Goal: Task Accomplishment & Management: Manage account settings

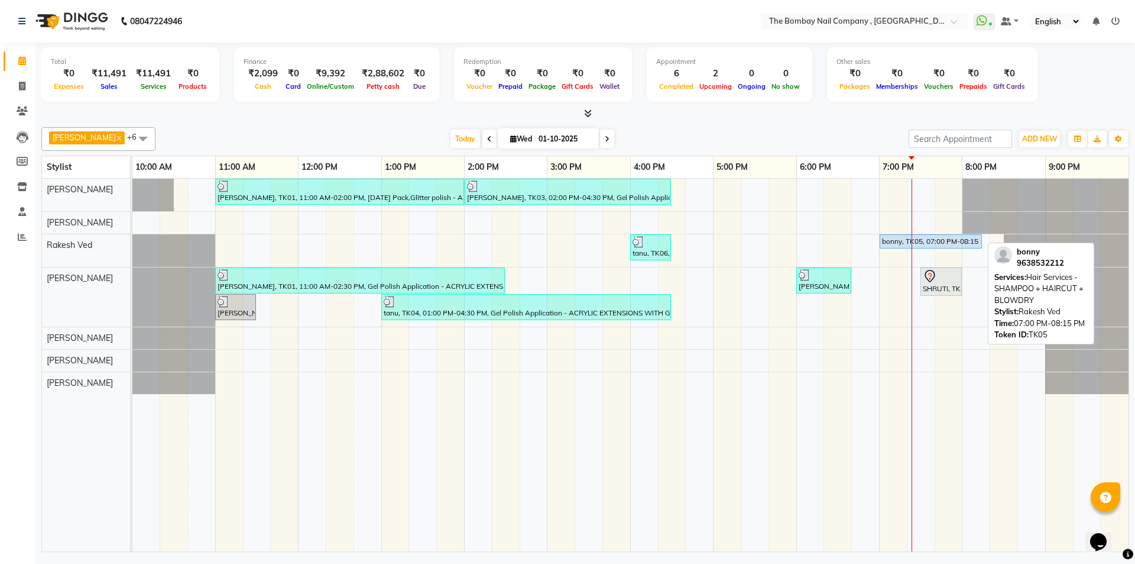
click at [935, 239] on div "bonny, TK05, 07:00 PM-08:15 PM, Hair Services - SHAMPOO + HAIRCUT + BLOWDRY" at bounding box center [931, 241] width 100 height 11
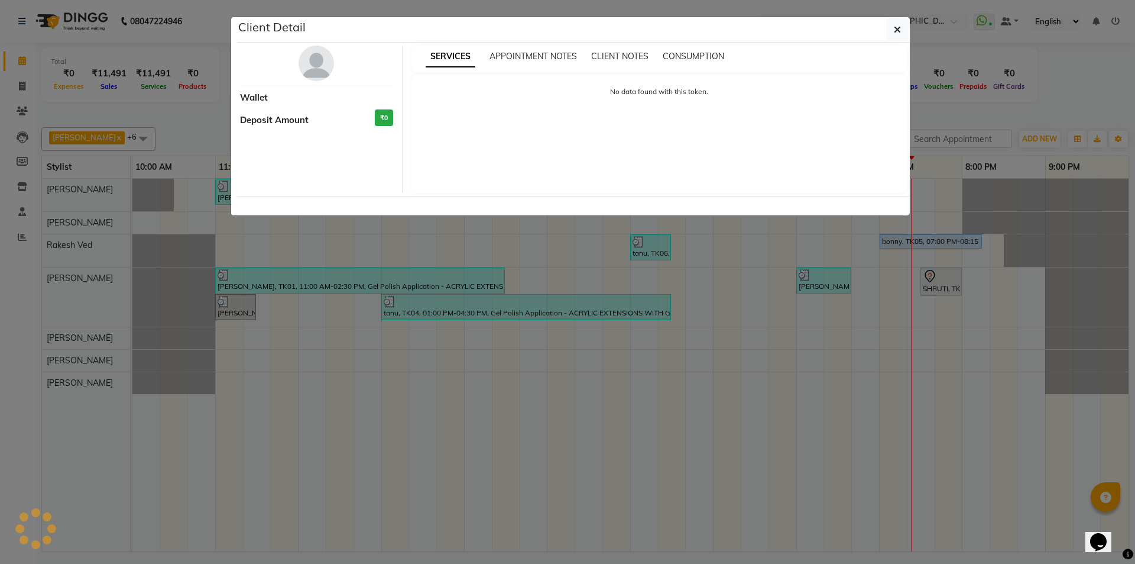
select select "5"
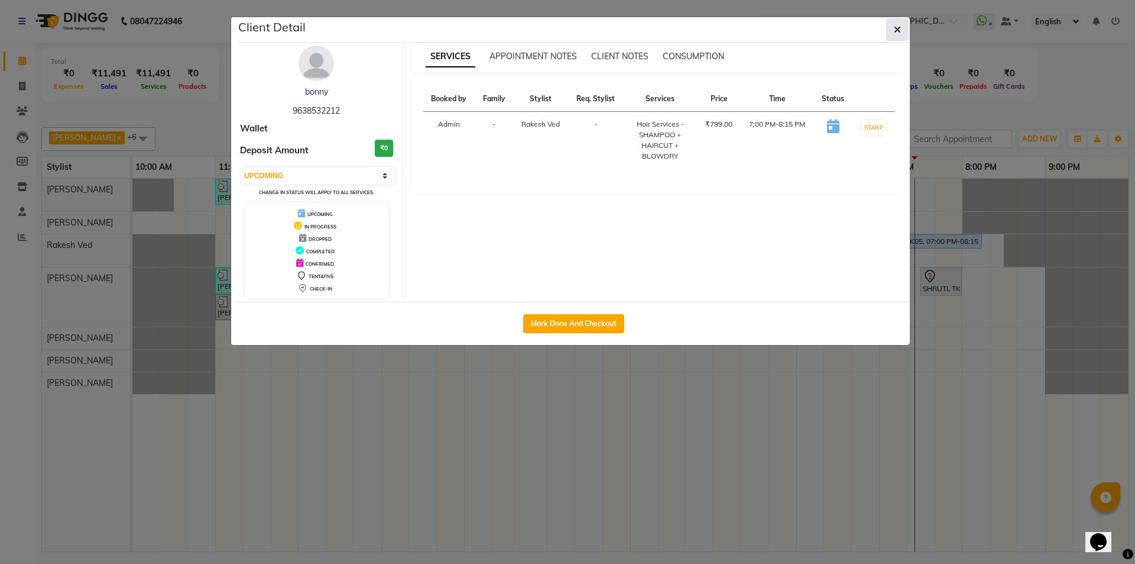
click at [905, 25] on button "button" at bounding box center [897, 29] width 22 height 22
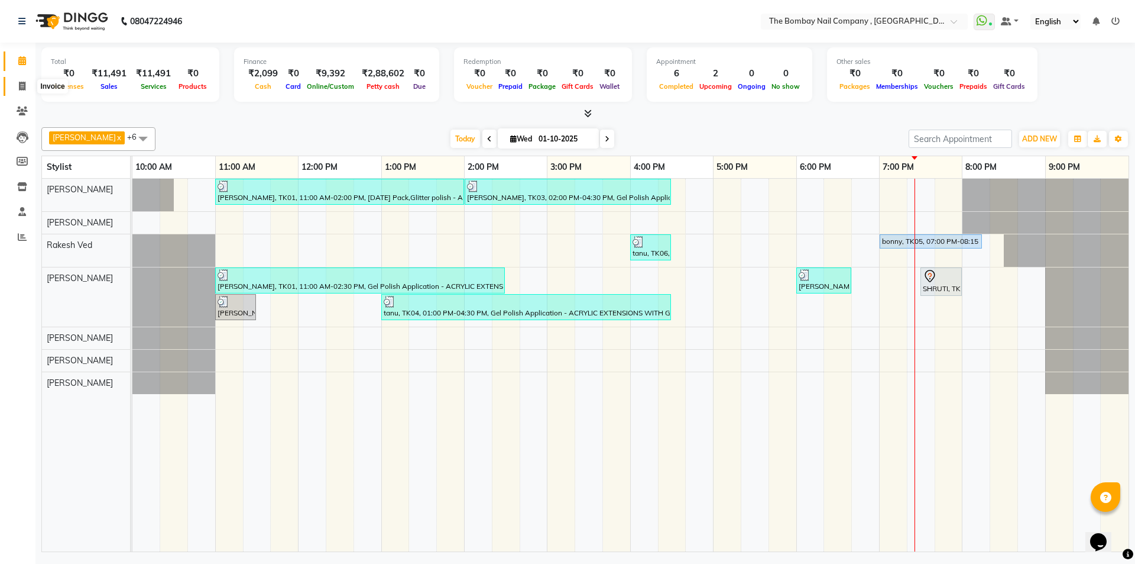
click at [24, 90] on span at bounding box center [22, 87] width 21 height 14
select select "7684"
select select "service"
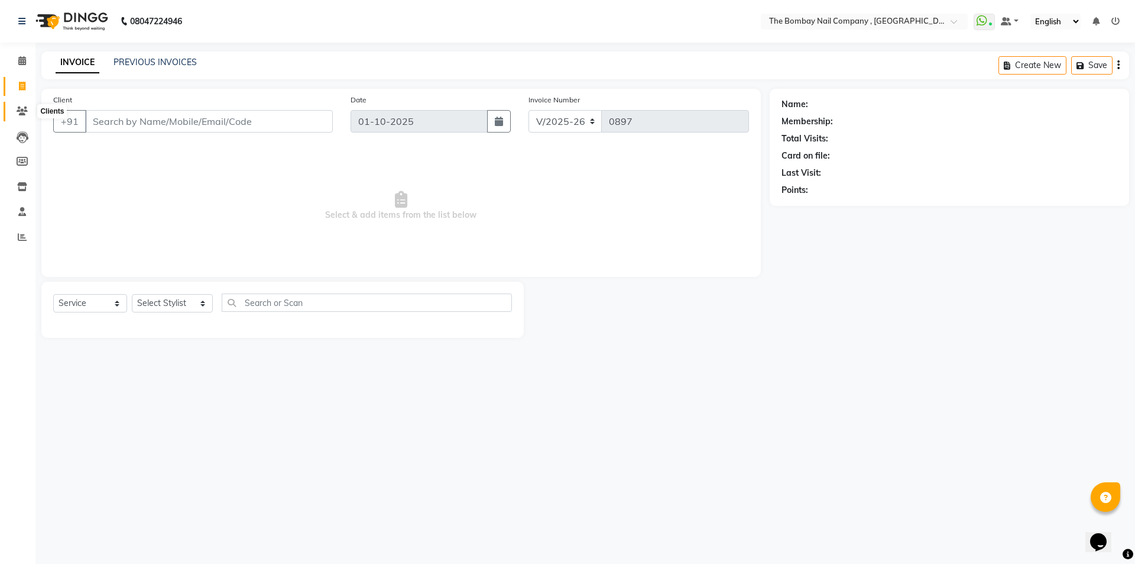
click at [22, 112] on icon at bounding box center [22, 110] width 11 height 9
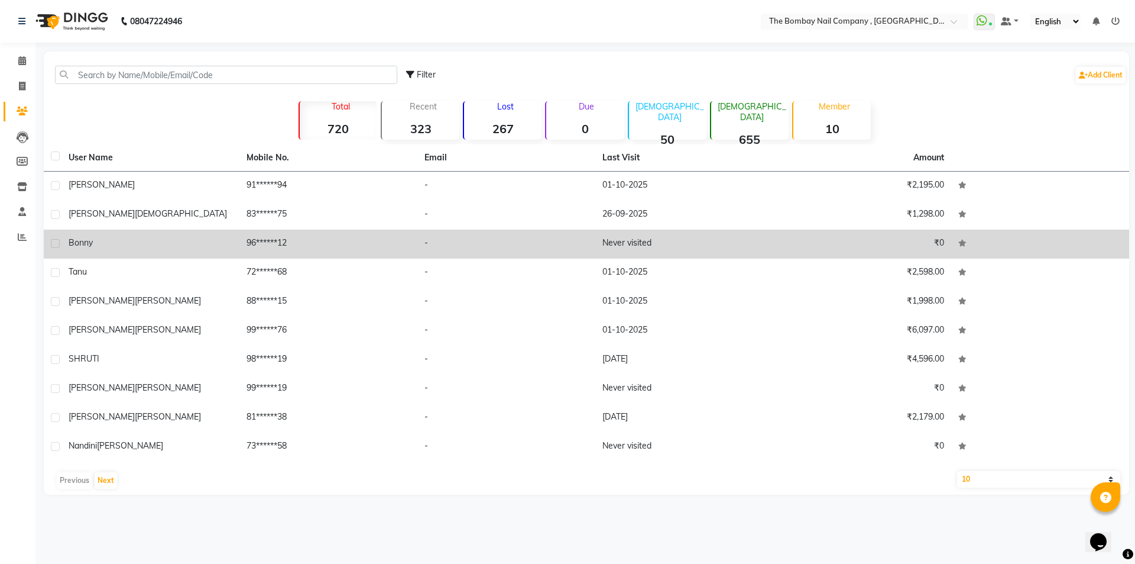
click at [198, 242] on div "bonny" at bounding box center [151, 243] width 164 height 12
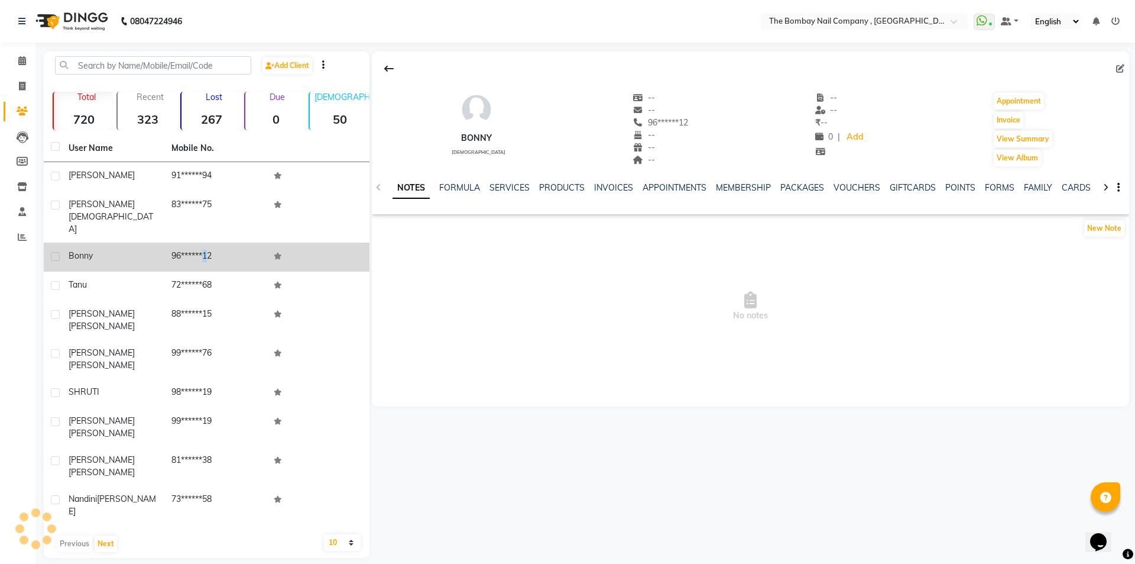
click at [198, 242] on td "96******12" at bounding box center [215, 256] width 103 height 29
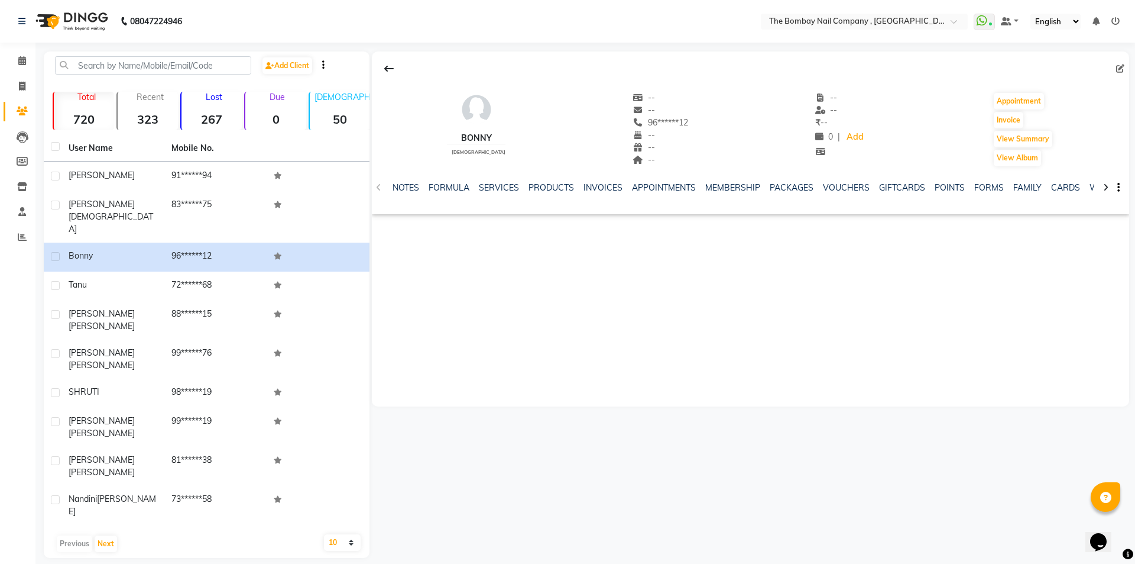
click at [448, 195] on div "NOTES FORMULA SERVICES PRODUCTS INVOICES APPOINTMENTS MEMBERSHIP PACKAGES VOUCH…" at bounding box center [737, 193] width 688 height 22
click at [493, 182] on div "NOTES FORMULA SERVICES PRODUCTS INVOICES APPOINTMENTS MEMBERSHIP PACKAGES VOUCH…" at bounding box center [751, 187] width 758 height 41
click at [453, 189] on link "FORMULA" at bounding box center [449, 187] width 41 height 11
click at [509, 189] on link "SERVICES" at bounding box center [508, 187] width 40 height 11
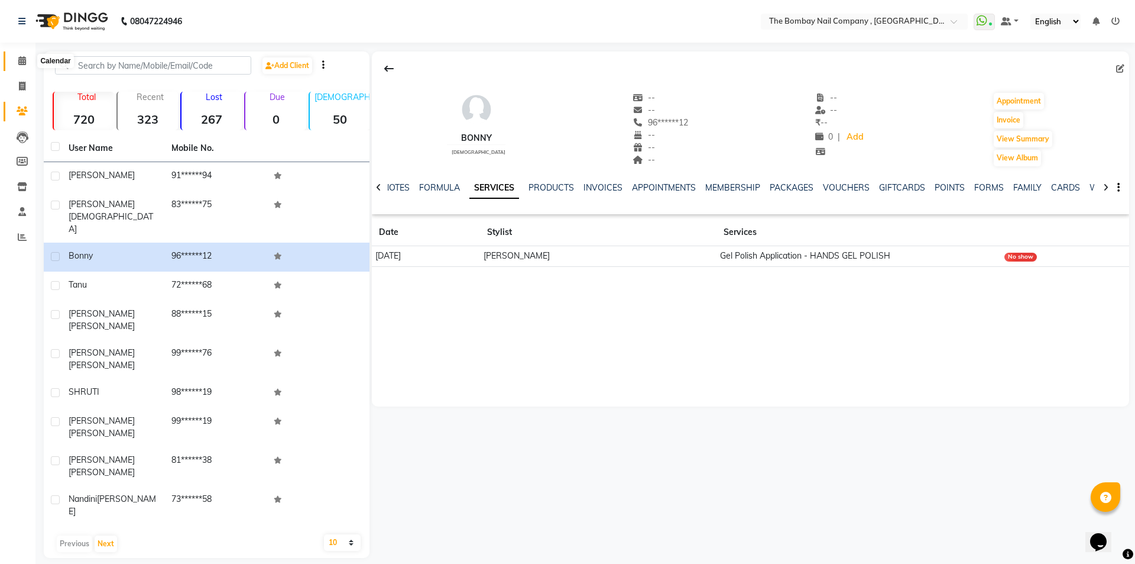
click at [22, 58] on icon at bounding box center [22, 60] width 8 height 9
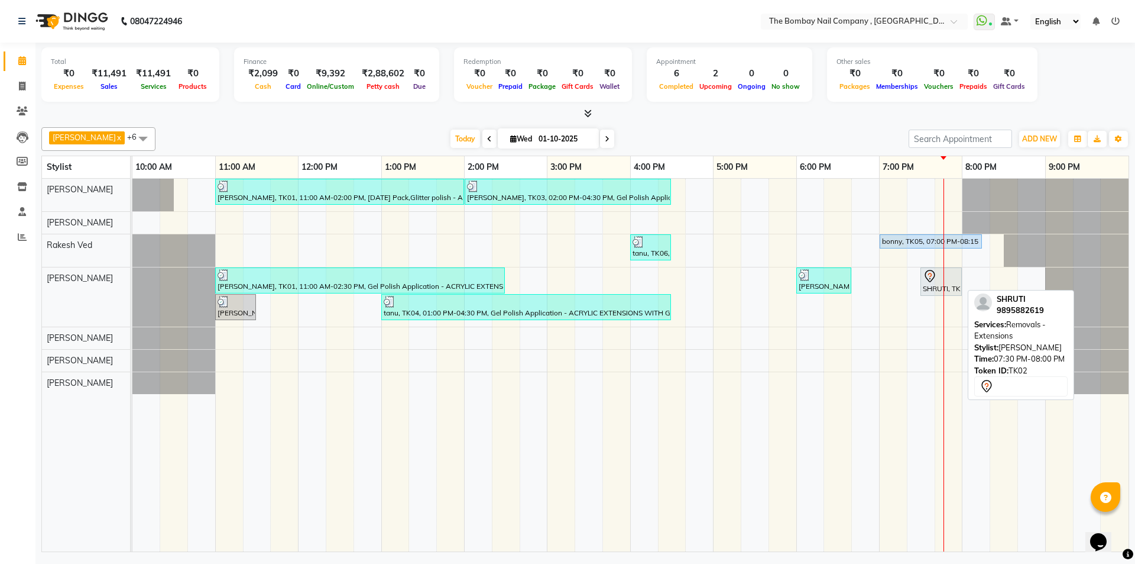
click at [928, 278] on icon at bounding box center [930, 276] width 14 height 14
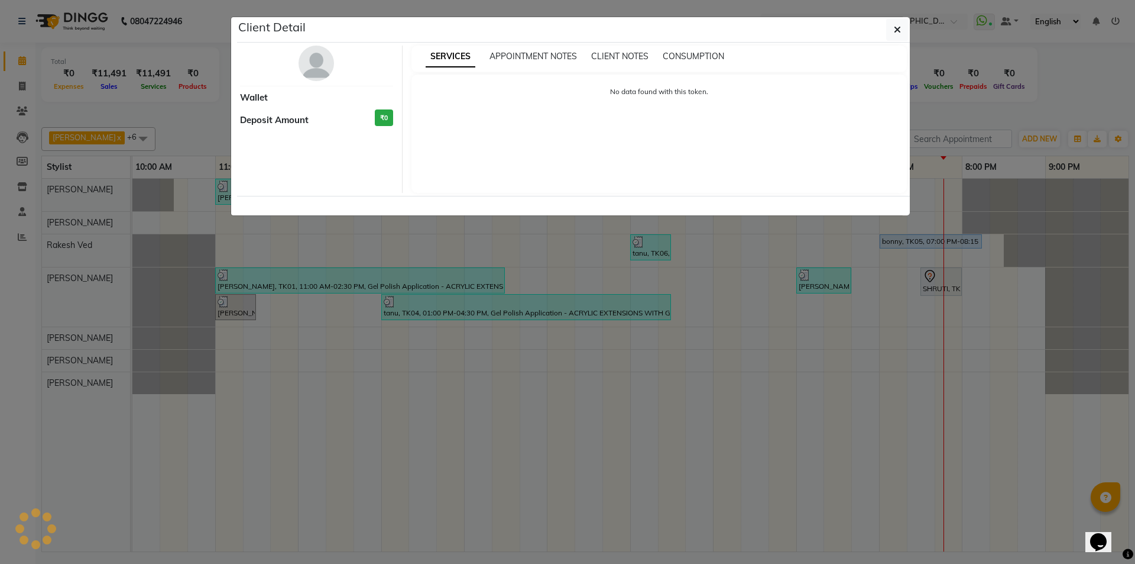
select select "7"
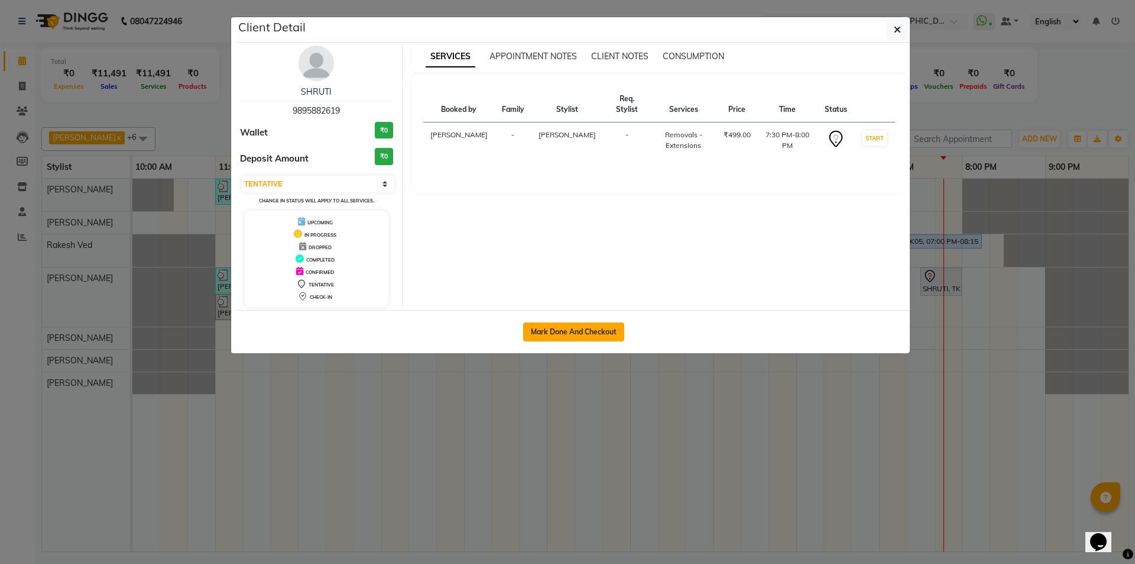
click at [543, 332] on button "Mark Done And Checkout" at bounding box center [573, 331] width 101 height 19
select select "7684"
select select "service"
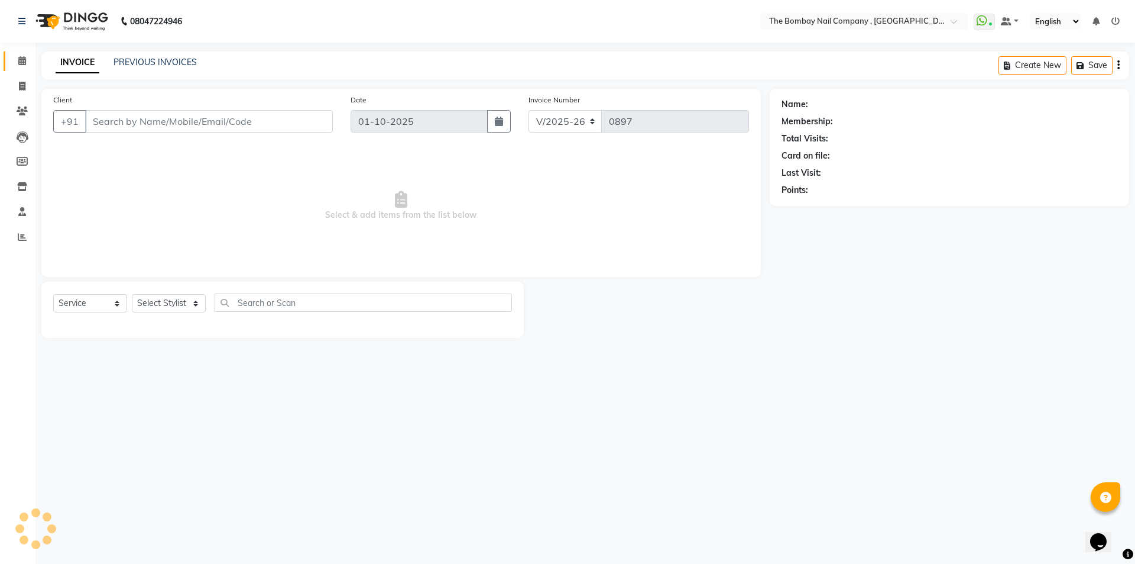
type input "98******19"
select select "81634"
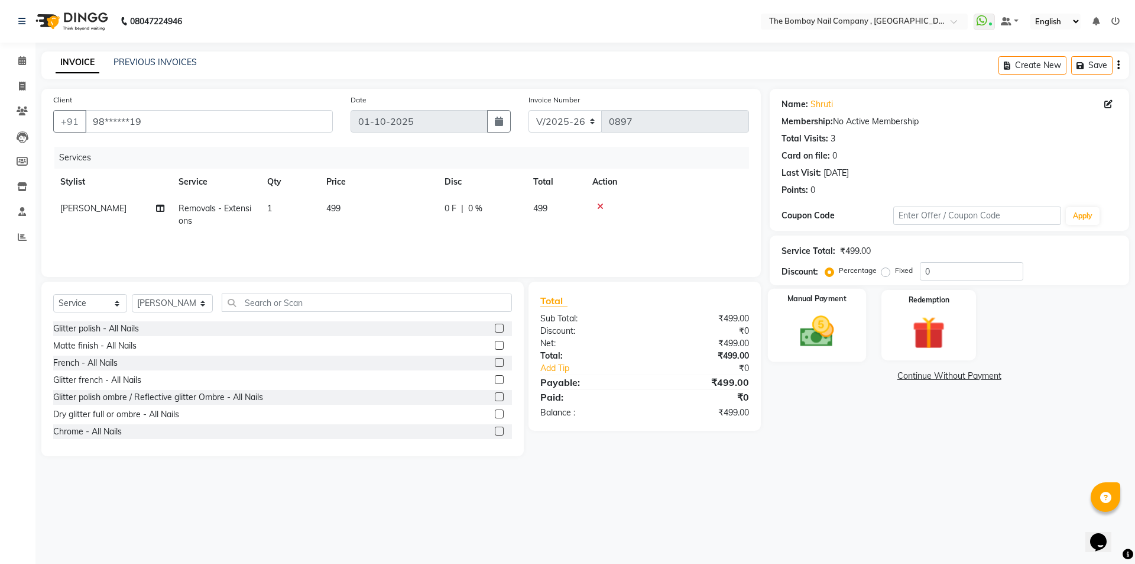
click at [801, 335] on img at bounding box center [816, 331] width 55 height 39
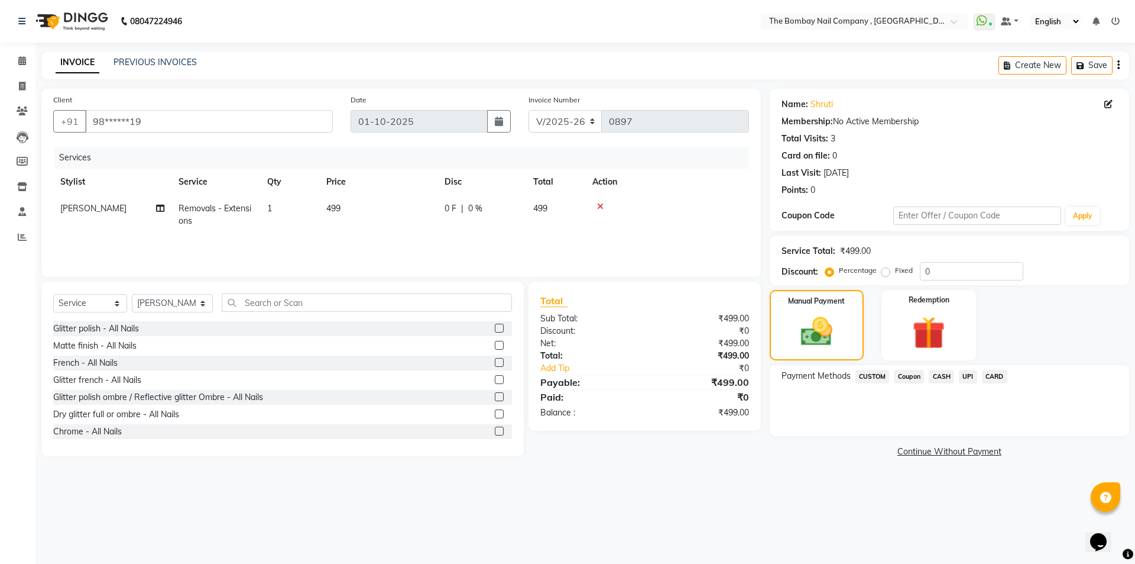
click at [968, 377] on span "UPI" at bounding box center [968, 377] width 18 height 14
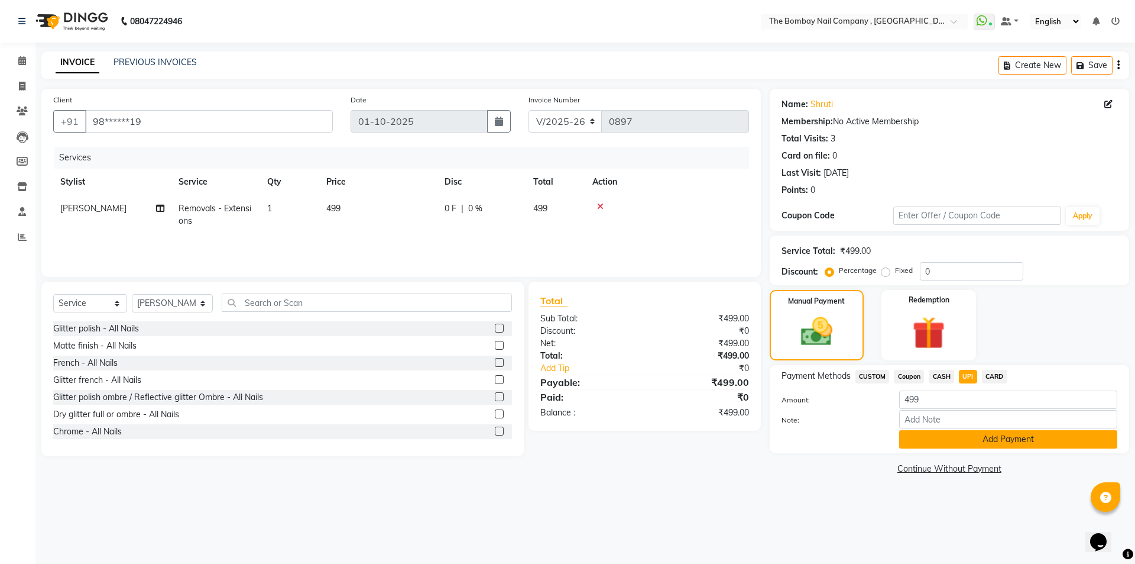
click at [969, 438] on button "Add Payment" at bounding box center [1008, 439] width 218 height 18
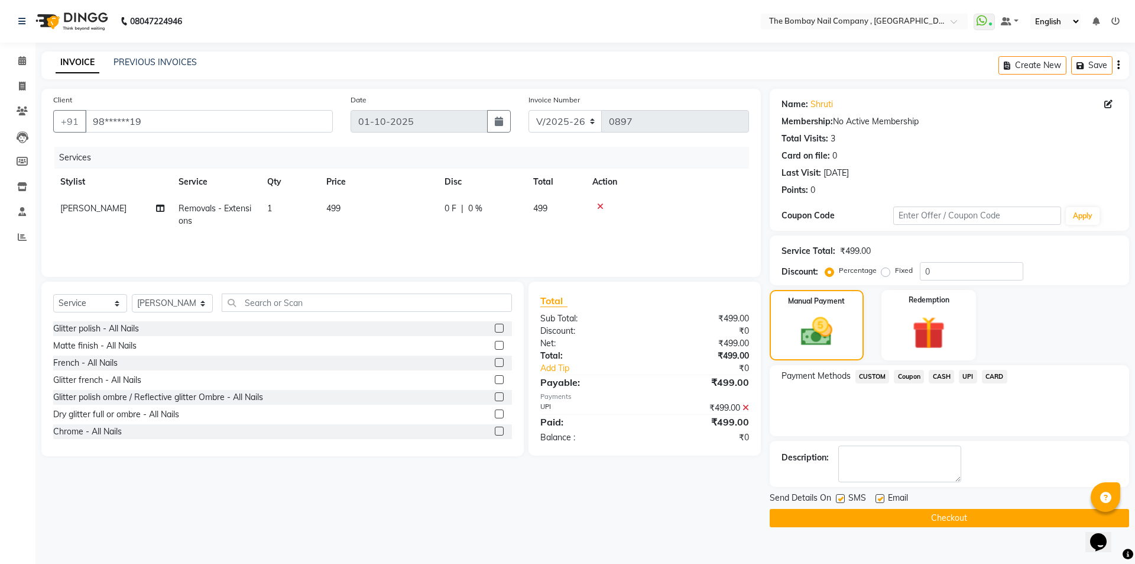
click at [902, 520] on button "Checkout" at bounding box center [950, 518] width 360 height 18
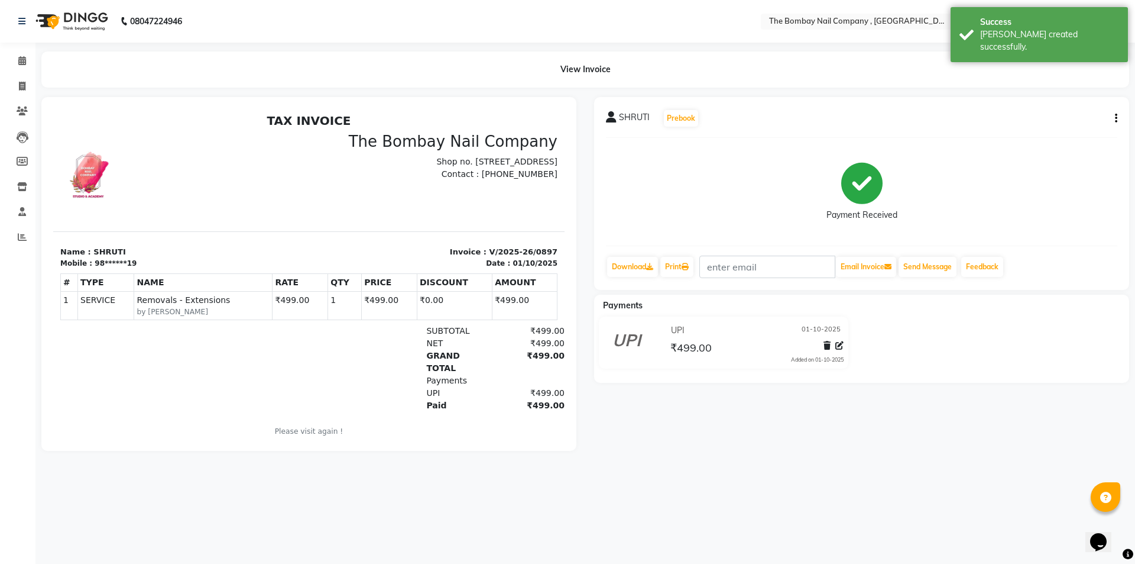
click at [104, 20] on img at bounding box center [70, 21] width 81 height 33
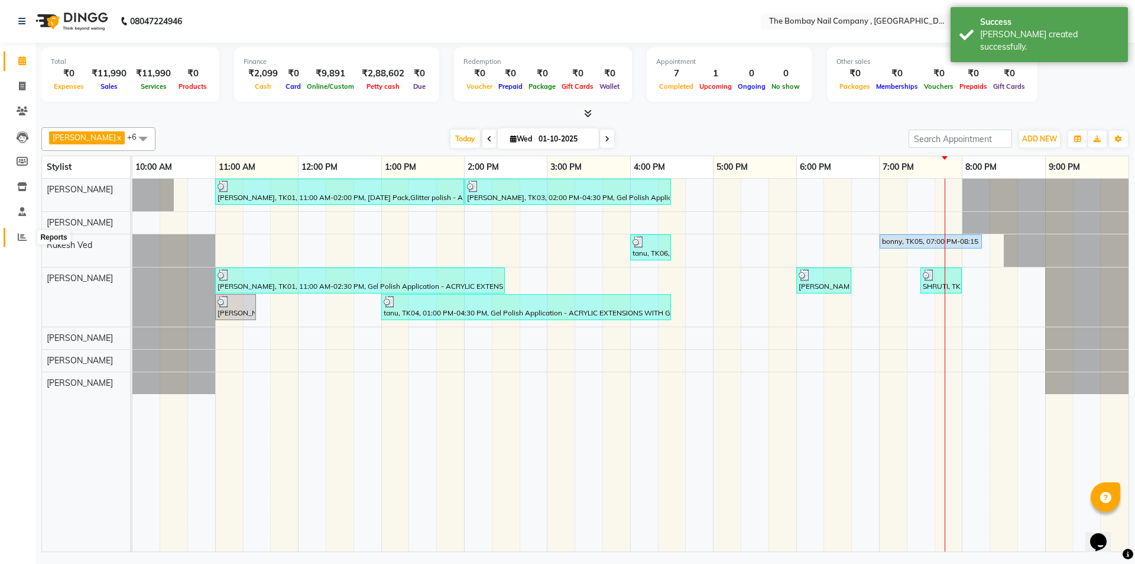
click at [20, 238] on icon at bounding box center [22, 236] width 9 height 9
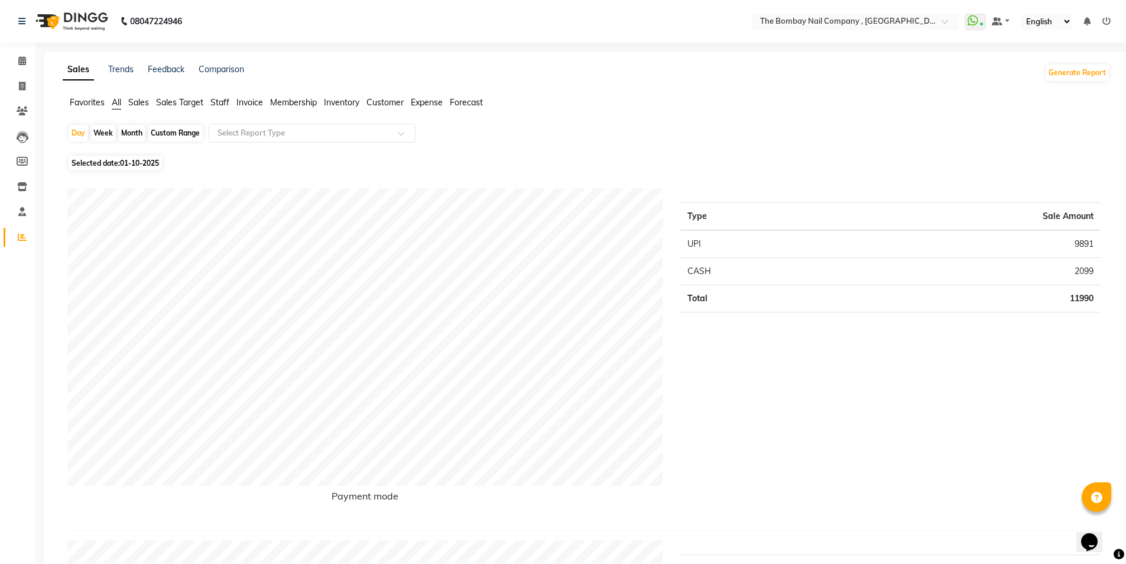
click at [95, 20] on img at bounding box center [70, 21] width 81 height 33
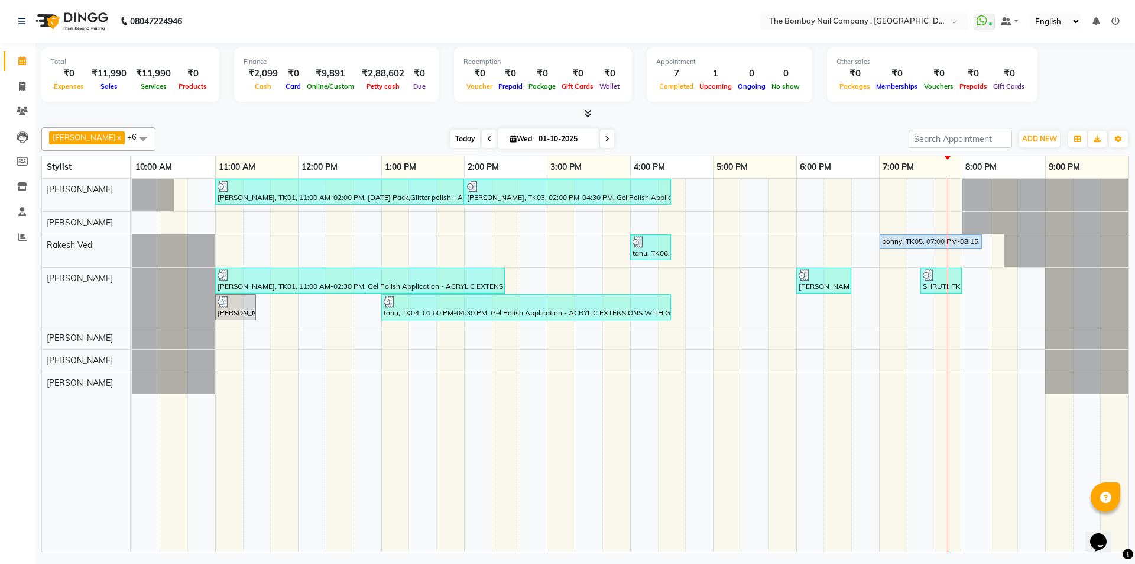
click at [451, 136] on span "Today" at bounding box center [466, 139] width 30 height 18
click at [1041, 141] on span "ADD NEW" at bounding box center [1039, 138] width 35 height 9
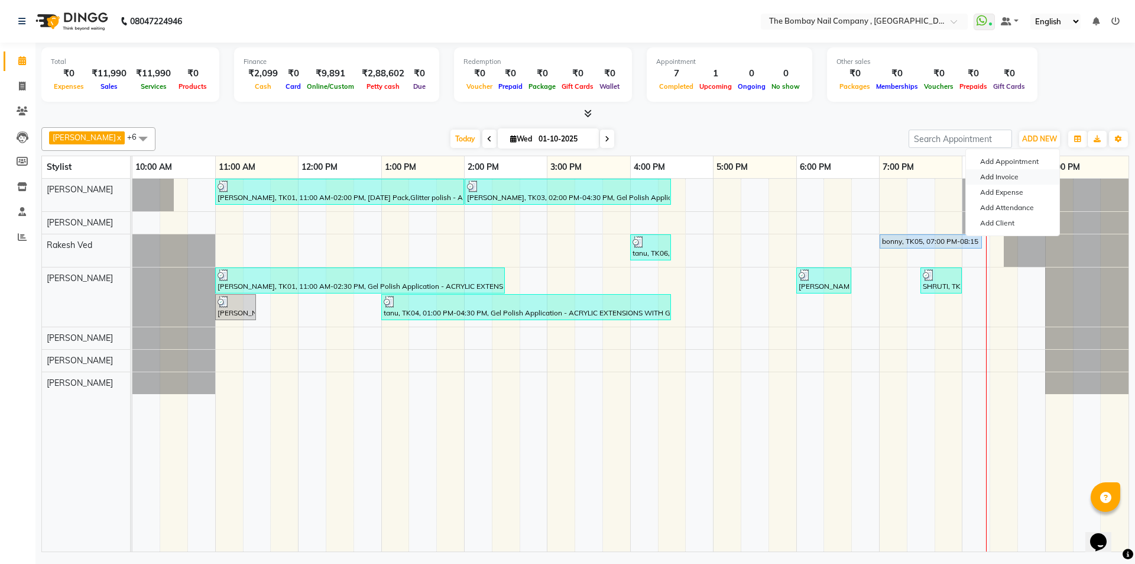
click at [1030, 174] on link "Add Invoice" at bounding box center [1012, 176] width 93 height 15
select select "service"
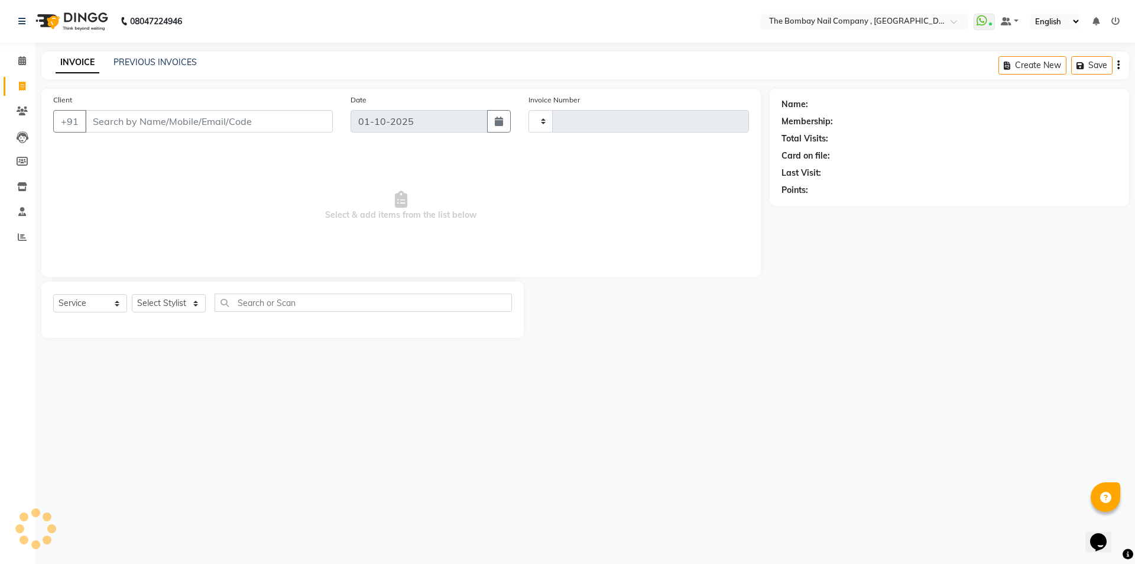
type input "0898"
select select "7684"
click at [310, 113] on input "Client" at bounding box center [209, 121] width 248 height 22
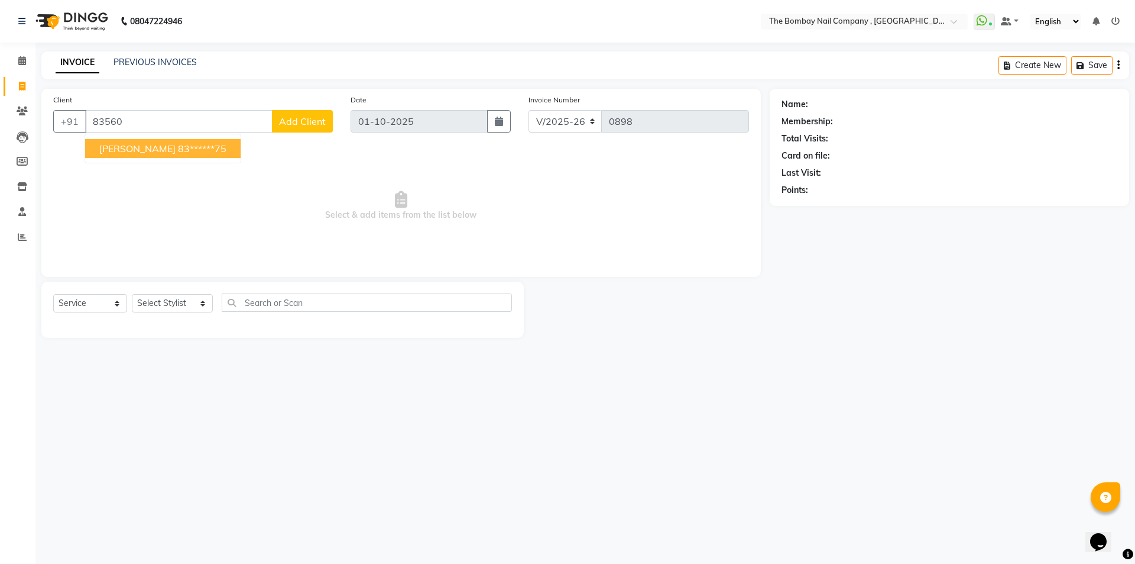
click at [109, 153] on span "[PERSON_NAME]" at bounding box center [137, 149] width 76 height 12
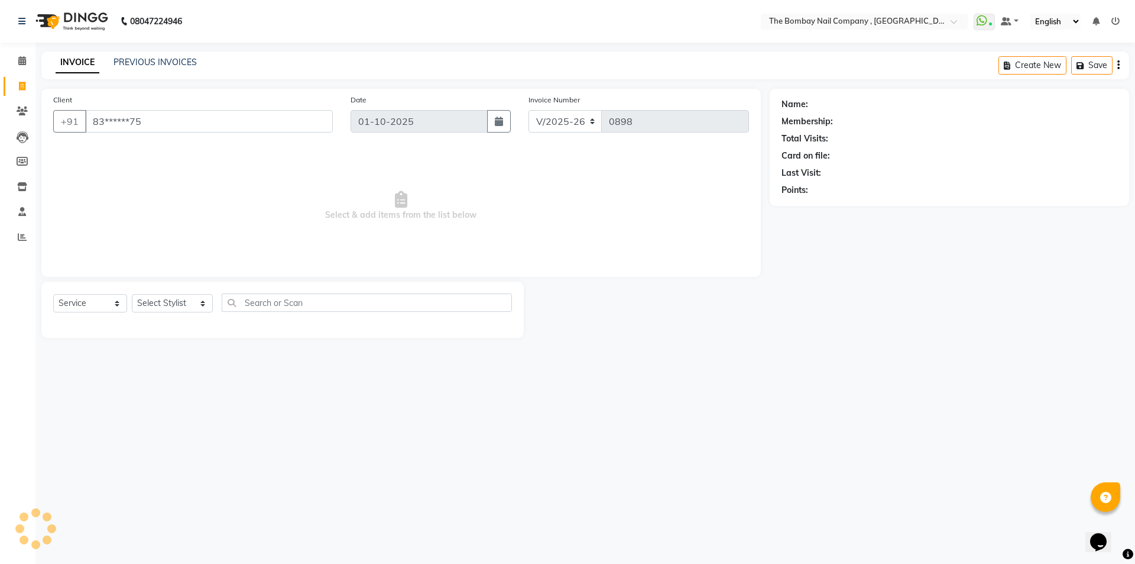
type input "83******75"
click at [169, 305] on select "Select Stylist BNC [GEOGRAPHIC_DATA] [PERSON_NAME] [PERSON_NAME] [PERSON_NAME] …" at bounding box center [172, 303] width 81 height 18
select select "68146"
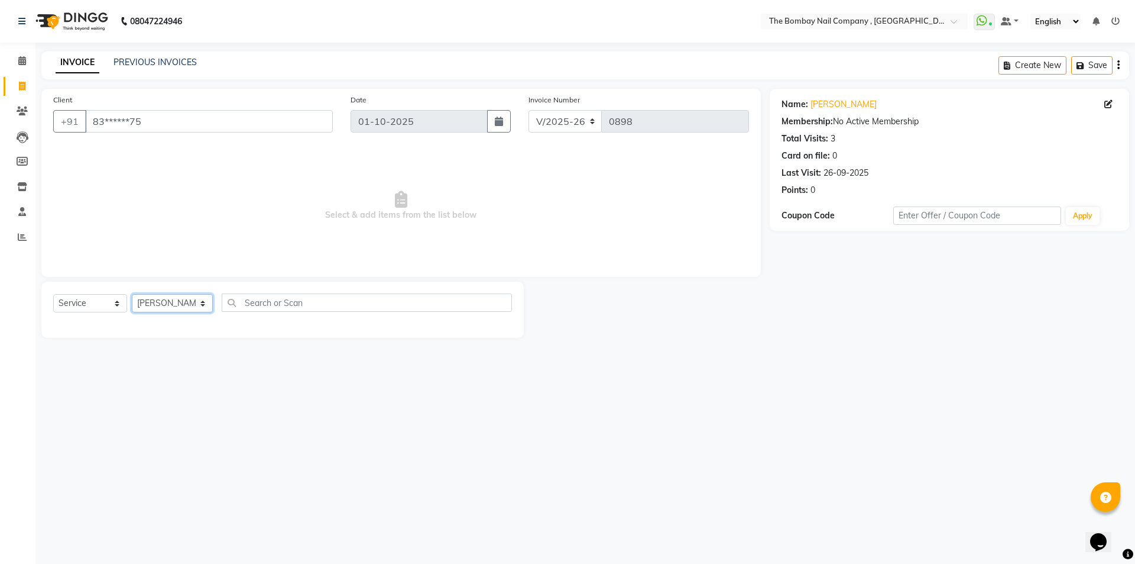
click at [132, 294] on select "Select Stylist BNC [GEOGRAPHIC_DATA] [PERSON_NAME] [PERSON_NAME] [PERSON_NAME] …" at bounding box center [172, 303] width 81 height 18
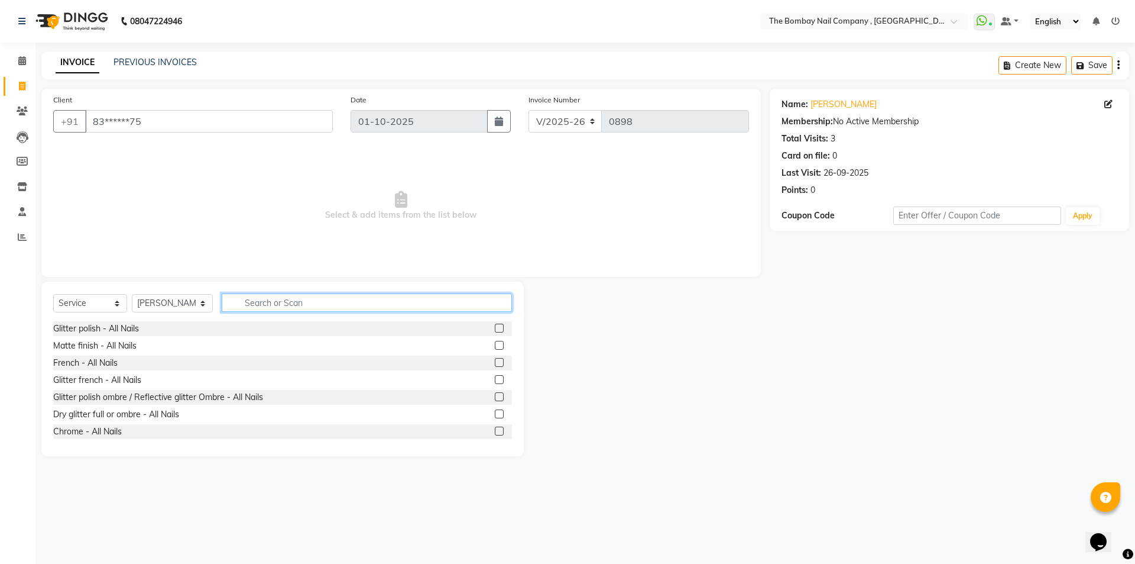
click at [287, 302] on input "text" at bounding box center [367, 302] width 291 height 18
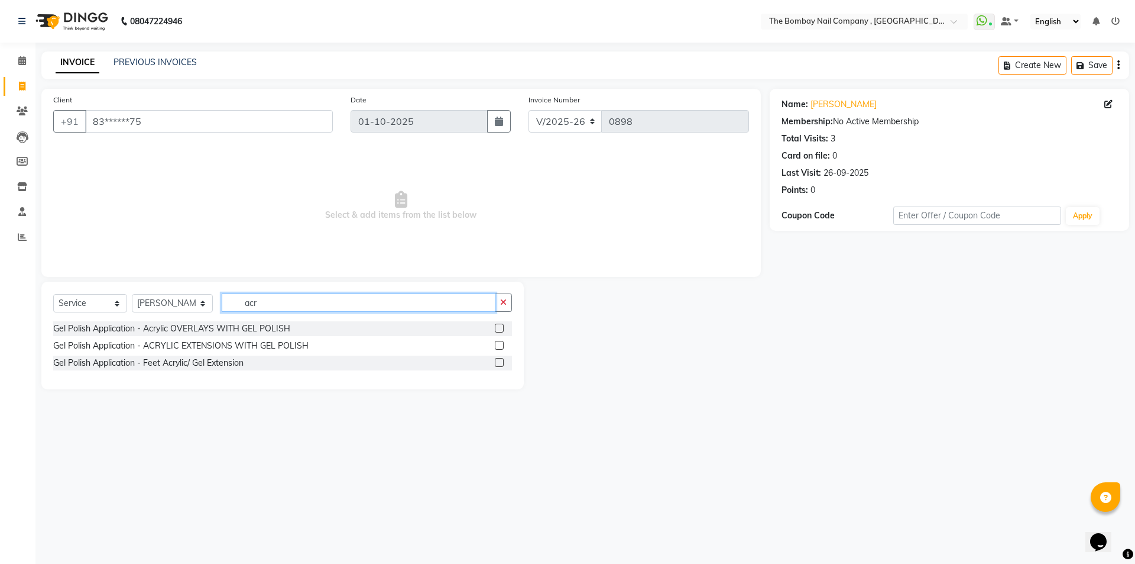
type input "acr"
click at [503, 345] on label at bounding box center [499, 345] width 9 height 9
click at [503, 345] on input "checkbox" at bounding box center [499, 346] width 8 height 8
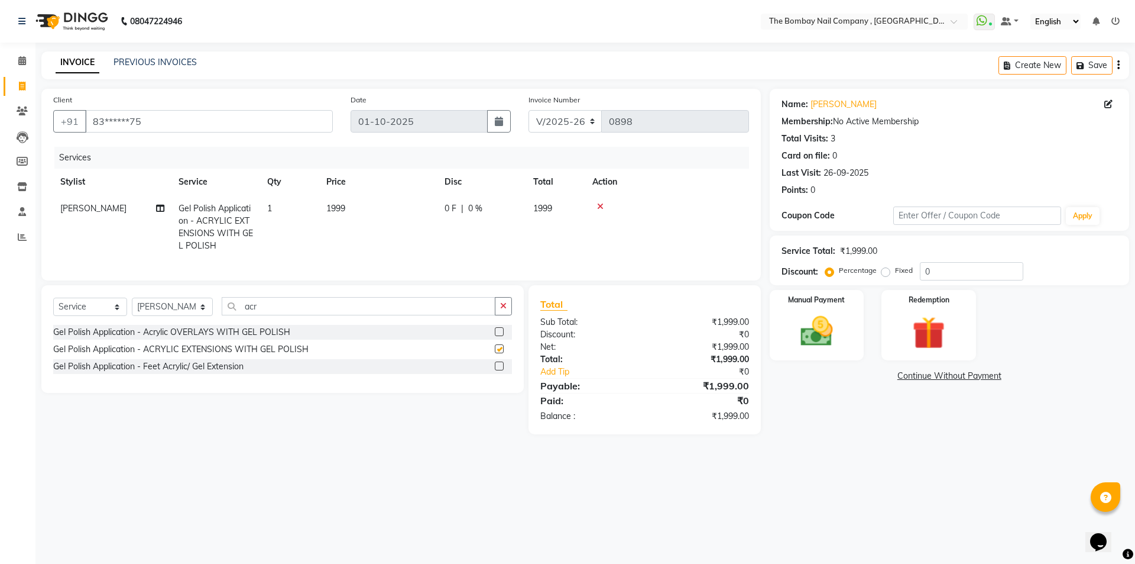
checkbox input "false"
click at [259, 315] on input "acr" at bounding box center [359, 306] width 274 height 18
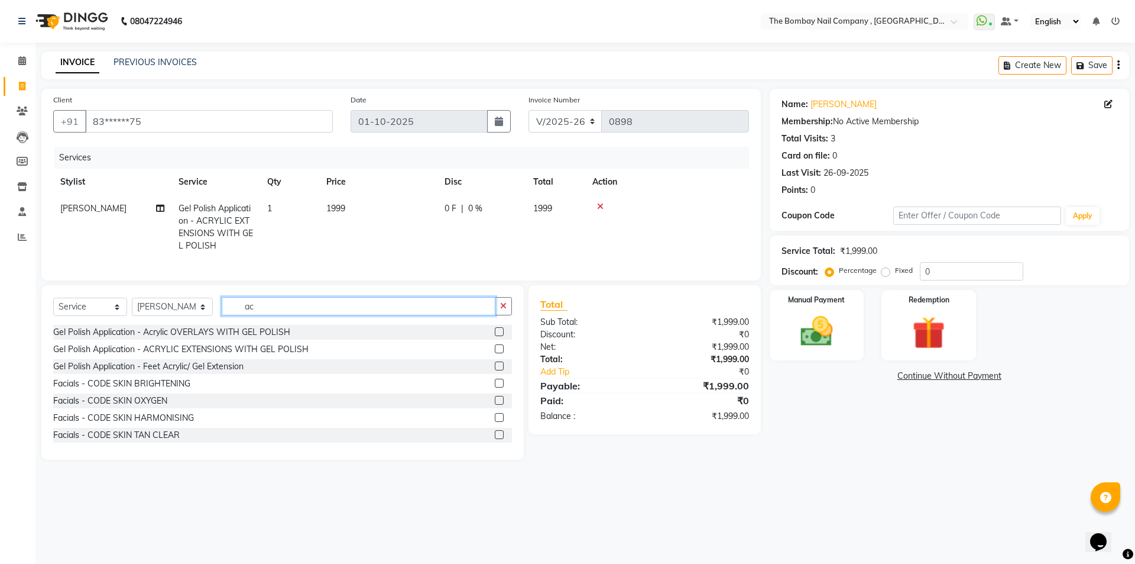
type input "a"
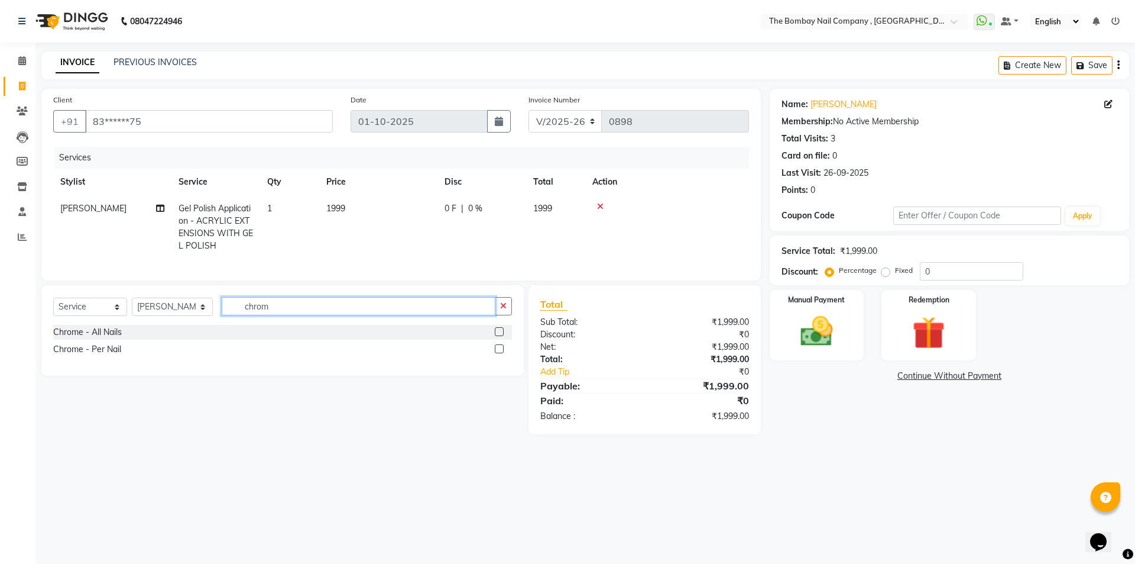
type input "chrom"
click at [497, 336] on label at bounding box center [499, 331] width 9 height 9
click at [497, 336] on input "checkbox" at bounding box center [499, 332] width 8 height 8
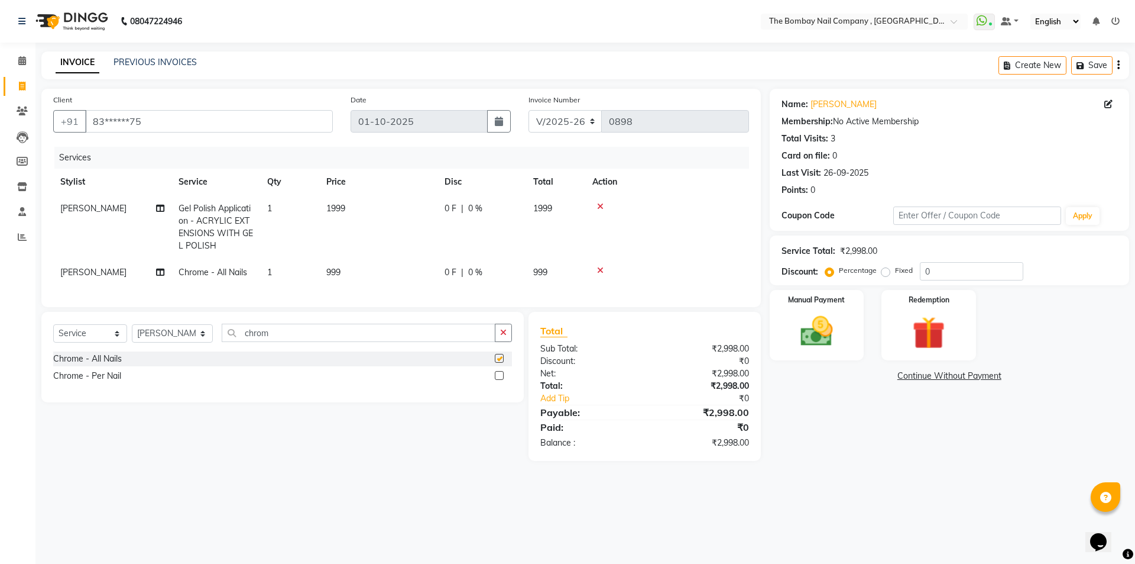
checkbox input "false"
click at [342, 272] on td "999" at bounding box center [378, 272] width 118 height 27
select select "68146"
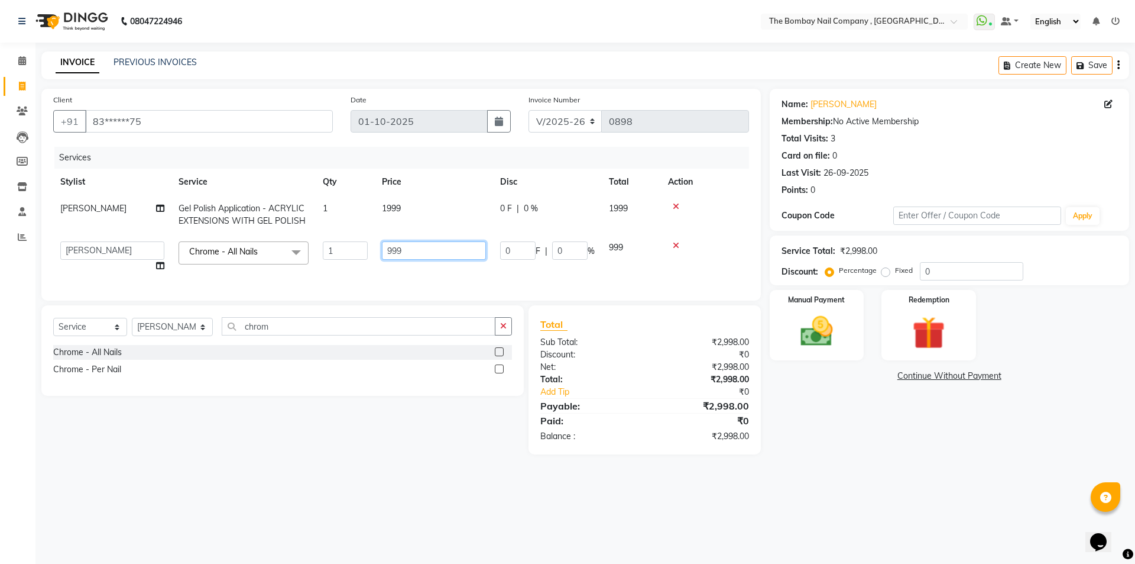
click at [415, 247] on input "999" at bounding box center [434, 250] width 104 height 18
type input "9"
type input "50"
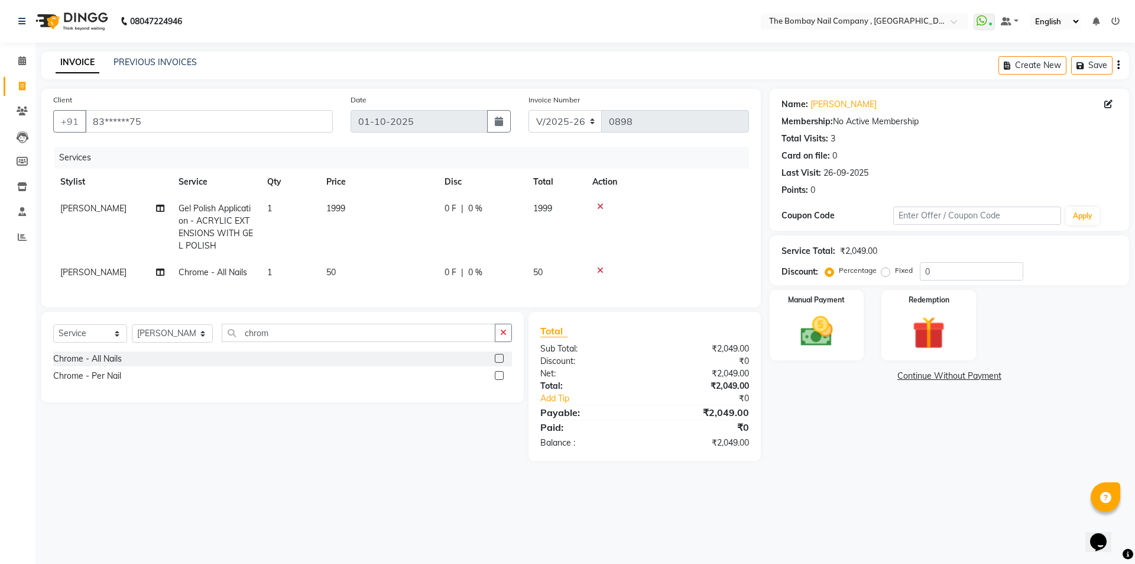
click at [290, 267] on td "1" at bounding box center [289, 272] width 59 height 27
select select "68146"
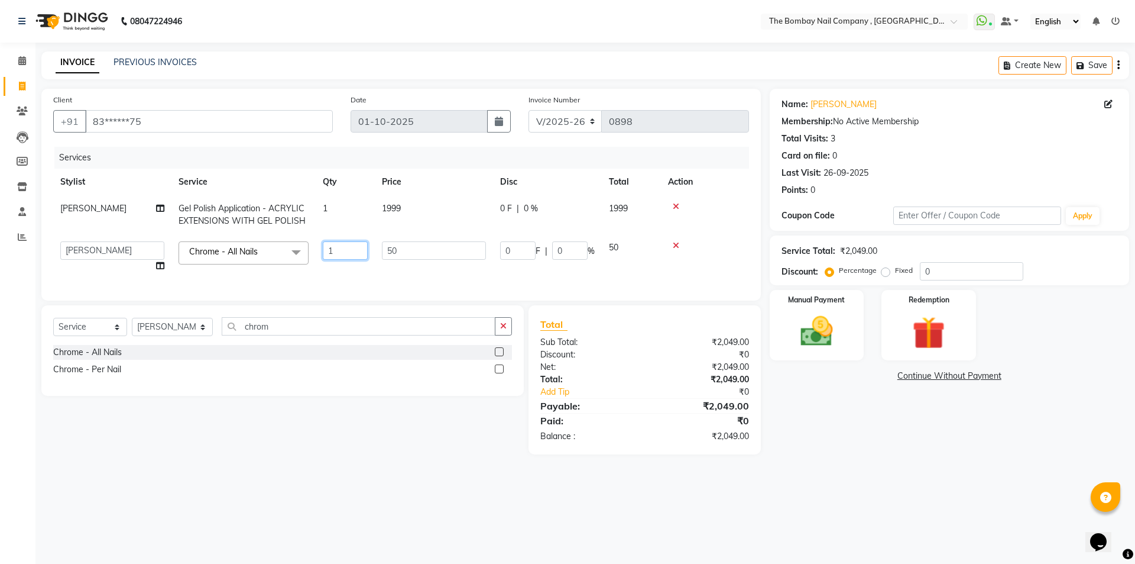
click at [341, 247] on input "1" at bounding box center [345, 250] width 45 height 18
type input "10"
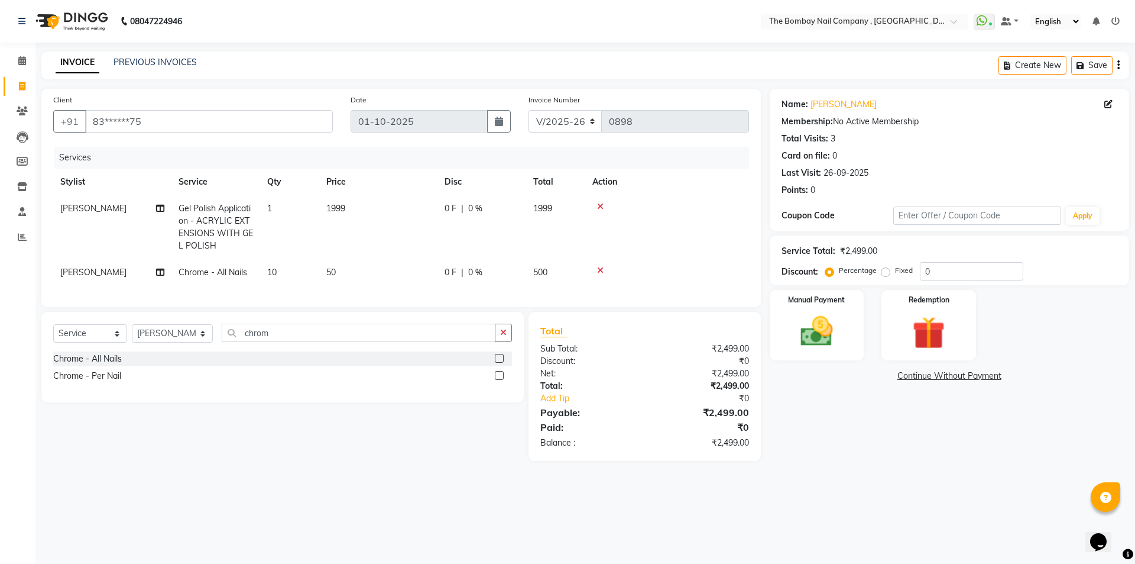
click at [396, 266] on td "50" at bounding box center [378, 272] width 118 height 27
select select "68146"
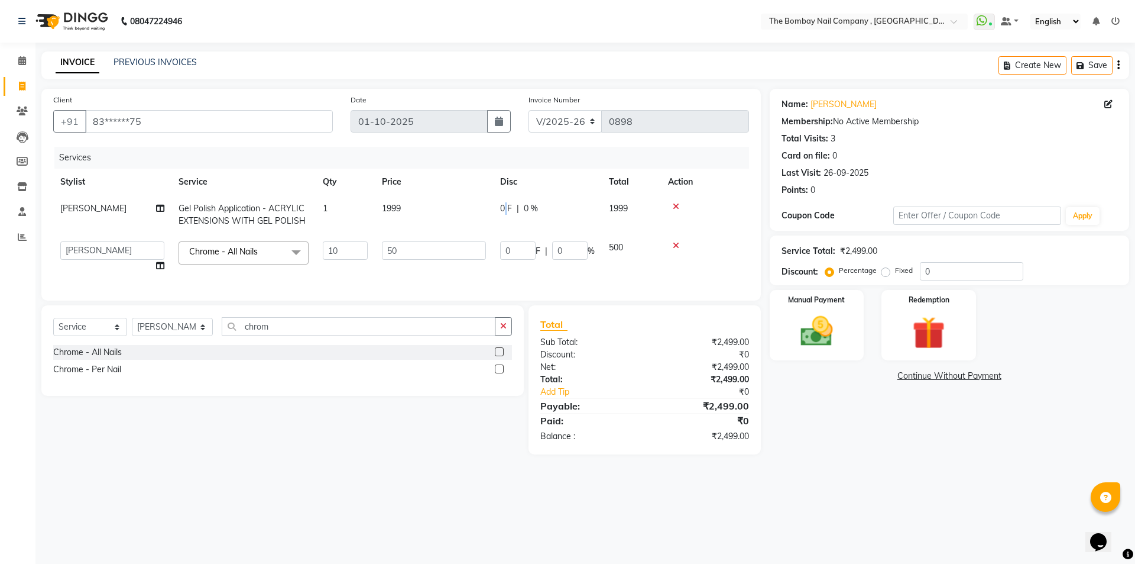
click at [507, 206] on span "0 F" at bounding box center [506, 208] width 12 height 12
select select "68146"
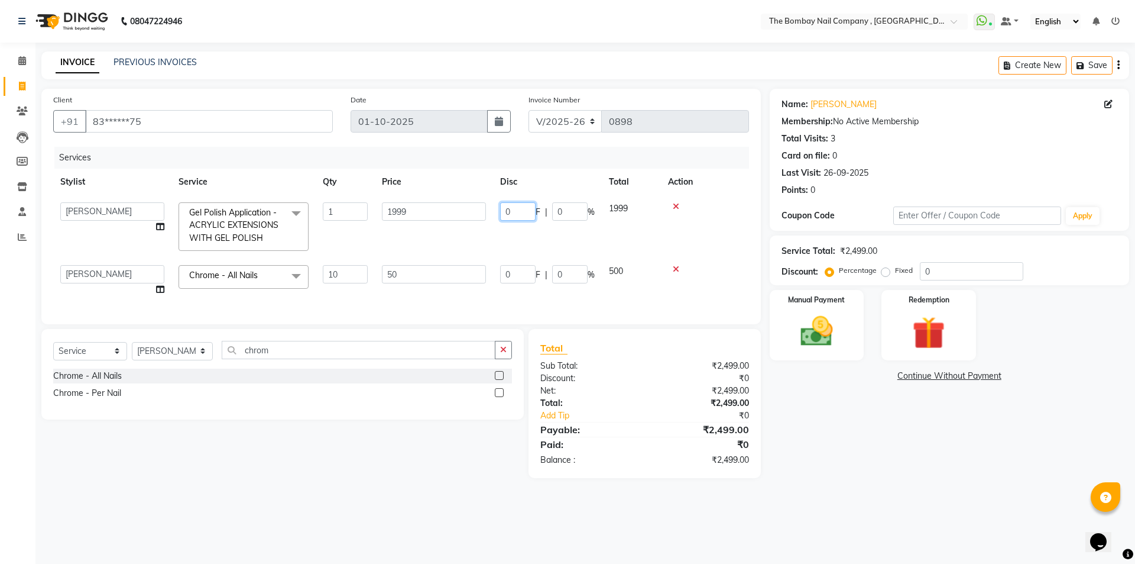
click at [520, 208] on input "0" at bounding box center [517, 211] width 35 height 18
type input "500"
click at [557, 246] on tbody "BNC [GEOGRAPHIC_DATA] Harsh Kalyani [PERSON_NAME] [PERSON_NAME] [PERSON_NAME] […" at bounding box center [401, 249] width 696 height 108
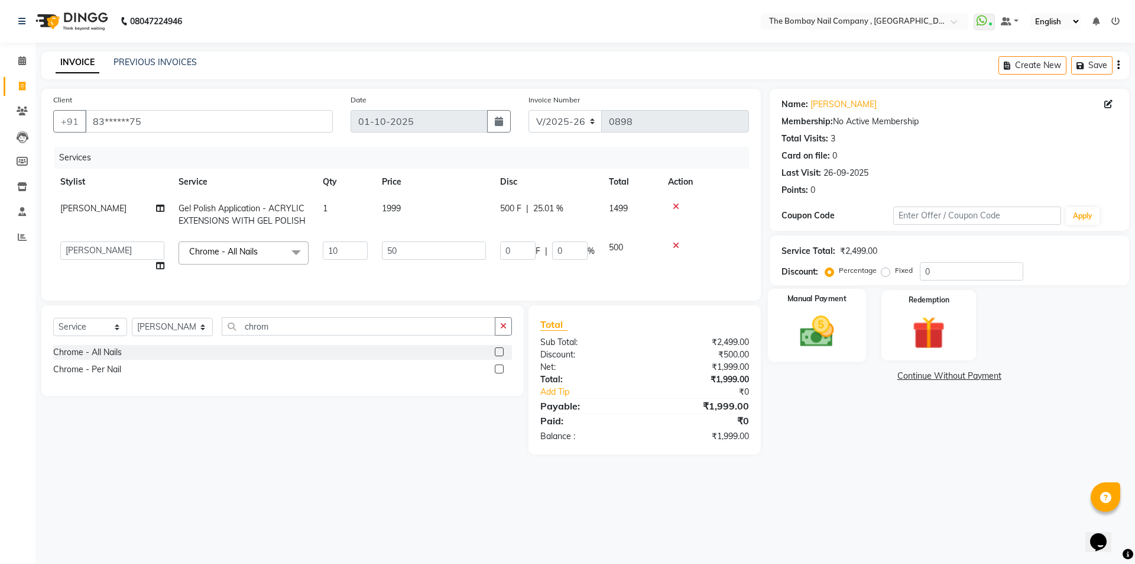
click at [839, 307] on div "Manual Payment" at bounding box center [817, 325] width 98 height 73
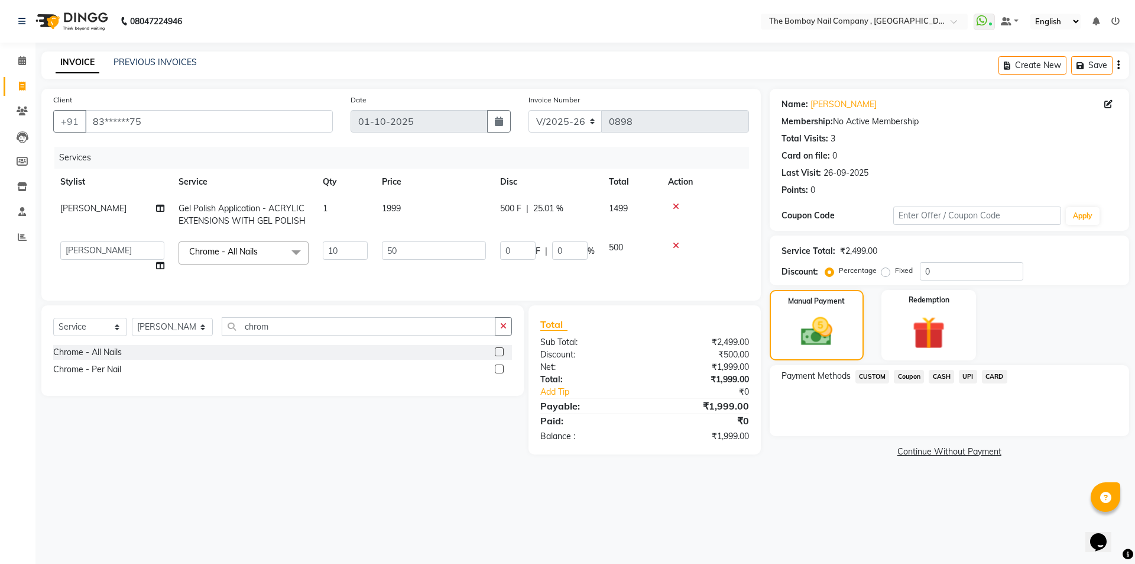
click at [943, 376] on span "CASH" at bounding box center [941, 377] width 25 height 14
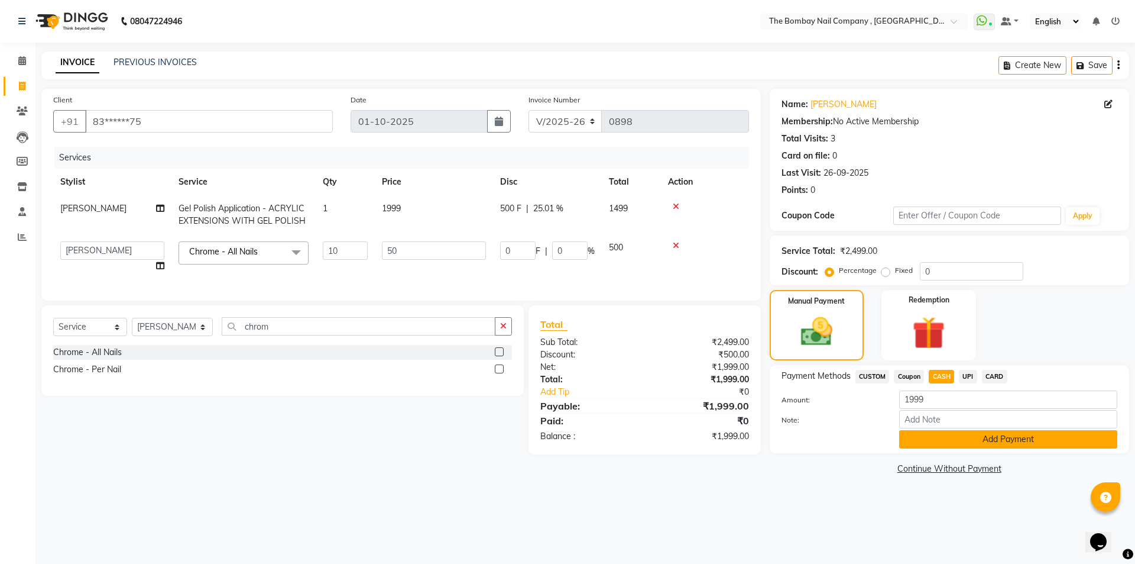
click at [947, 442] on button "Add Payment" at bounding box center [1008, 439] width 218 height 18
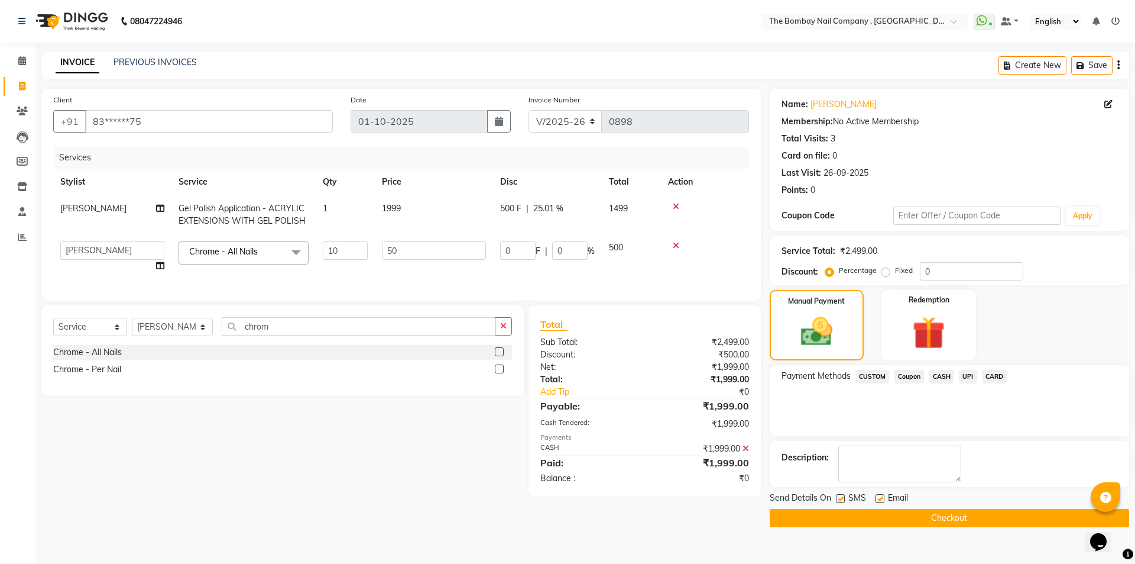
click at [930, 515] on button "Checkout" at bounding box center [950, 518] width 360 height 18
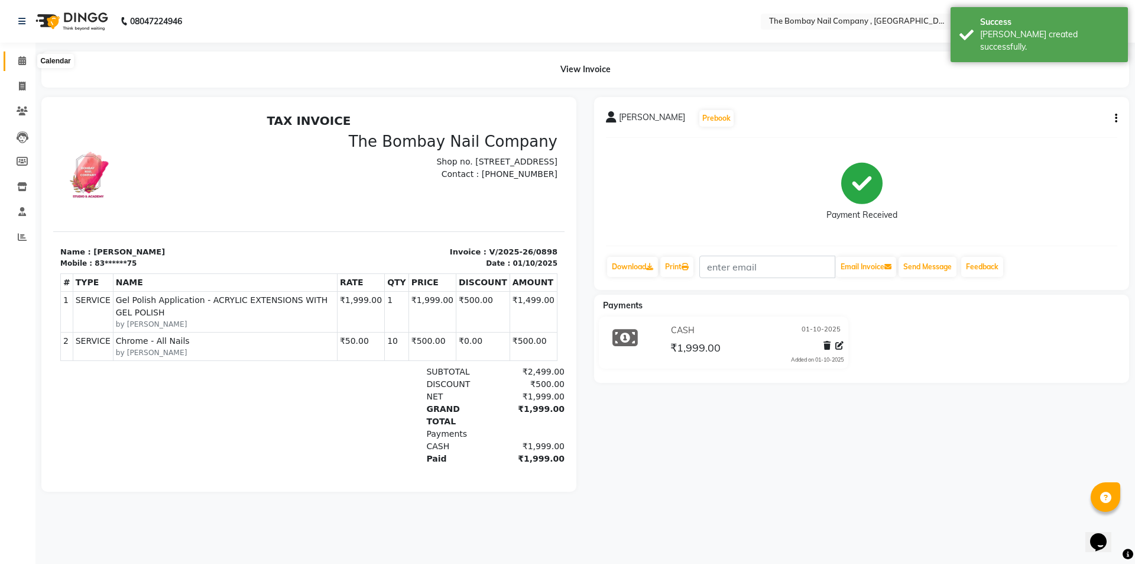
click at [23, 63] on icon at bounding box center [22, 60] width 8 height 9
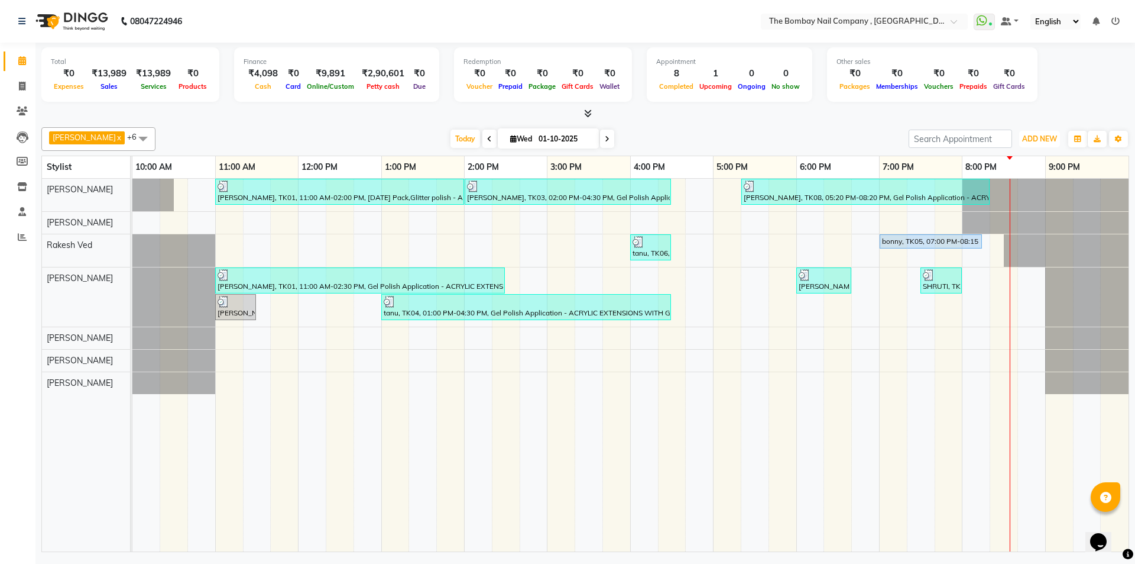
drag, startPoint x: 1027, startPoint y: 141, endPoint x: 1019, endPoint y: 155, distance: 15.6
click at [1027, 142] on span "ADD NEW" at bounding box center [1039, 138] width 35 height 9
click at [1010, 173] on link "Add Invoice" at bounding box center [1012, 176] width 93 height 15
select select "service"
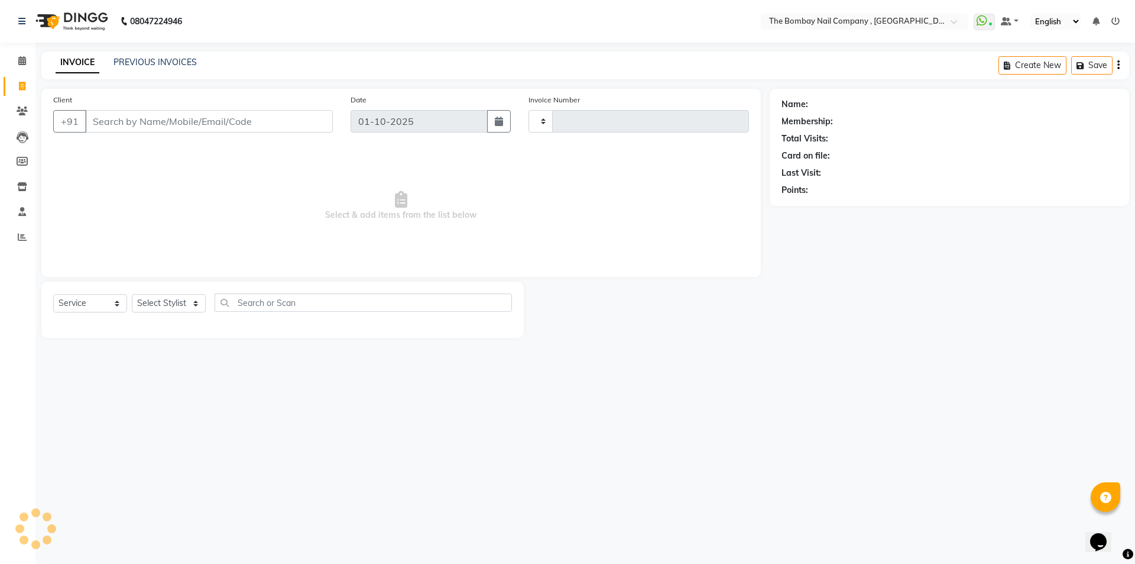
type input "0899"
select select "7684"
click at [167, 127] on input "Client" at bounding box center [209, 121] width 248 height 22
click at [156, 306] on select "Select Stylist BNC [GEOGRAPHIC_DATA] [PERSON_NAME] [PERSON_NAME] [PERSON_NAME] …" at bounding box center [172, 303] width 81 height 18
select select "71361"
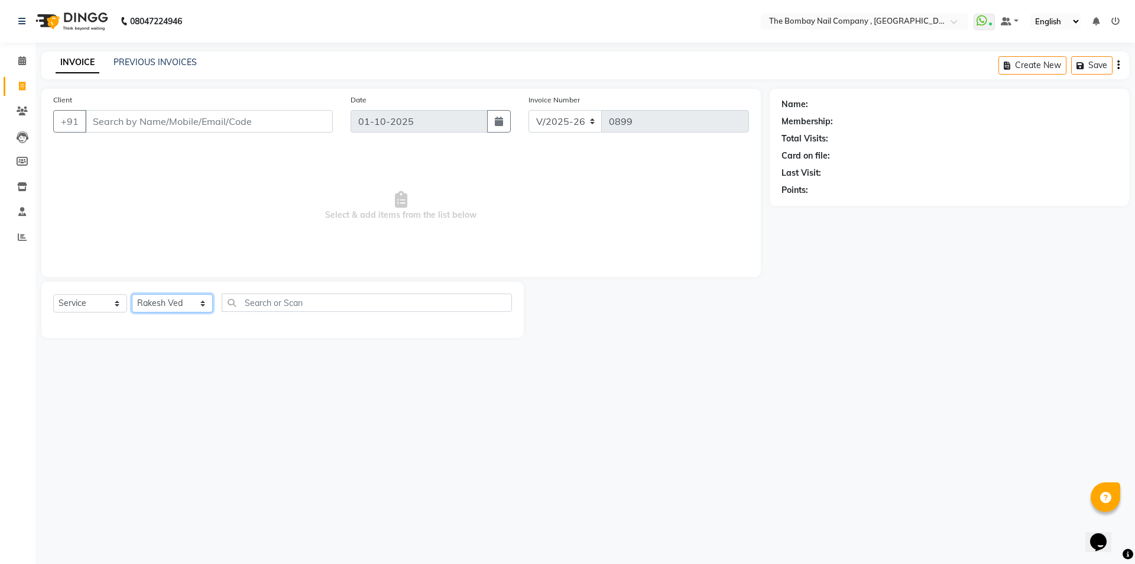
click at [132, 294] on select "Select Stylist BNC [GEOGRAPHIC_DATA] [PERSON_NAME] [PERSON_NAME] [PERSON_NAME] …" at bounding box center [172, 303] width 81 height 18
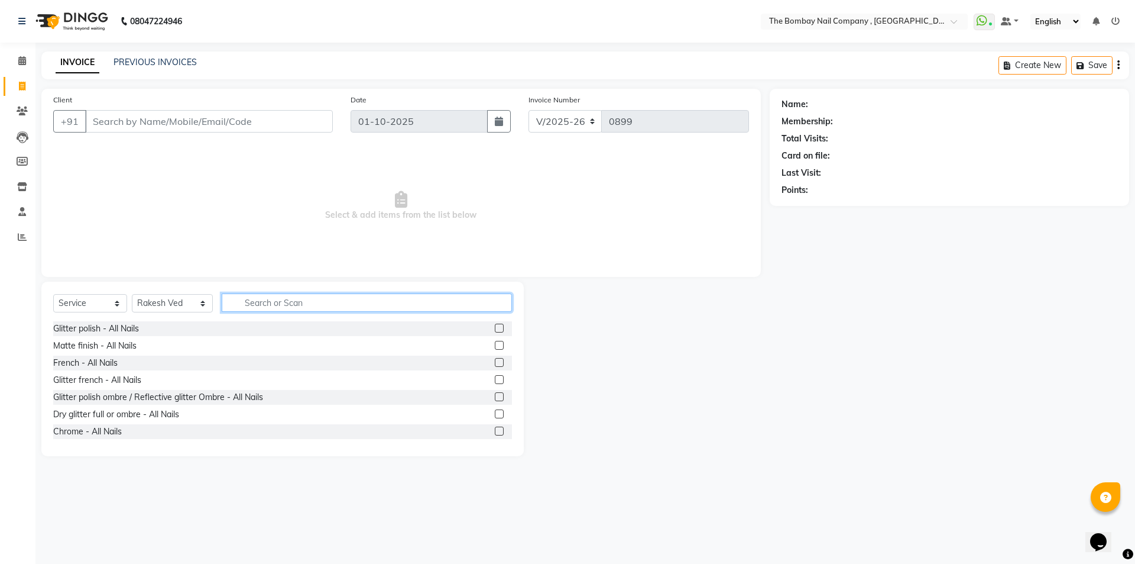
click at [289, 298] on input "text" at bounding box center [367, 302] width 291 height 18
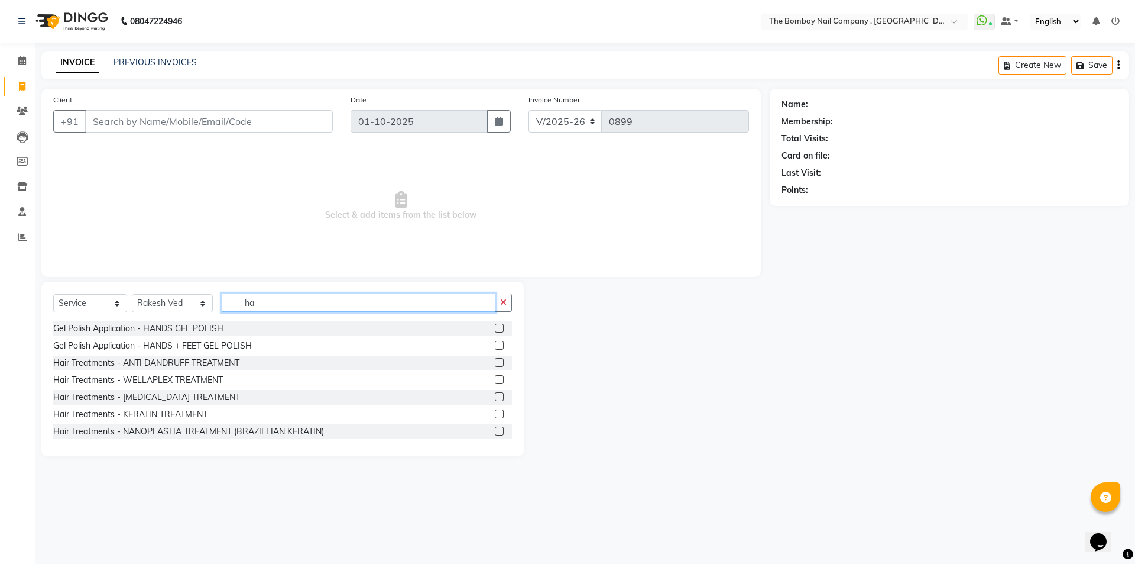
type input "h"
type input "men"
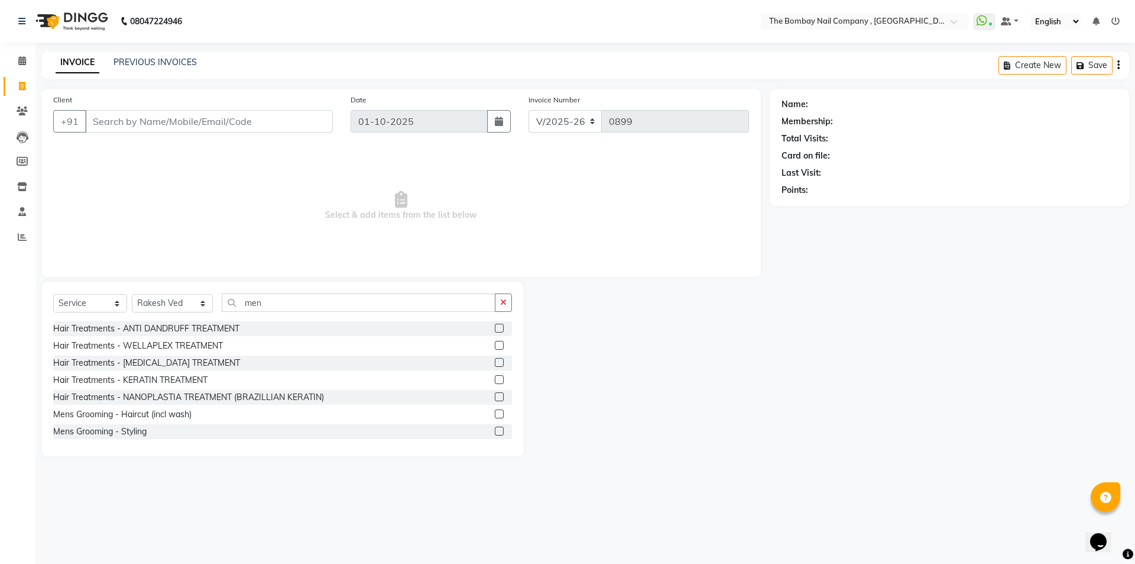
click at [495, 413] on label at bounding box center [499, 413] width 9 height 9
click at [495, 413] on input "checkbox" at bounding box center [499, 414] width 8 height 8
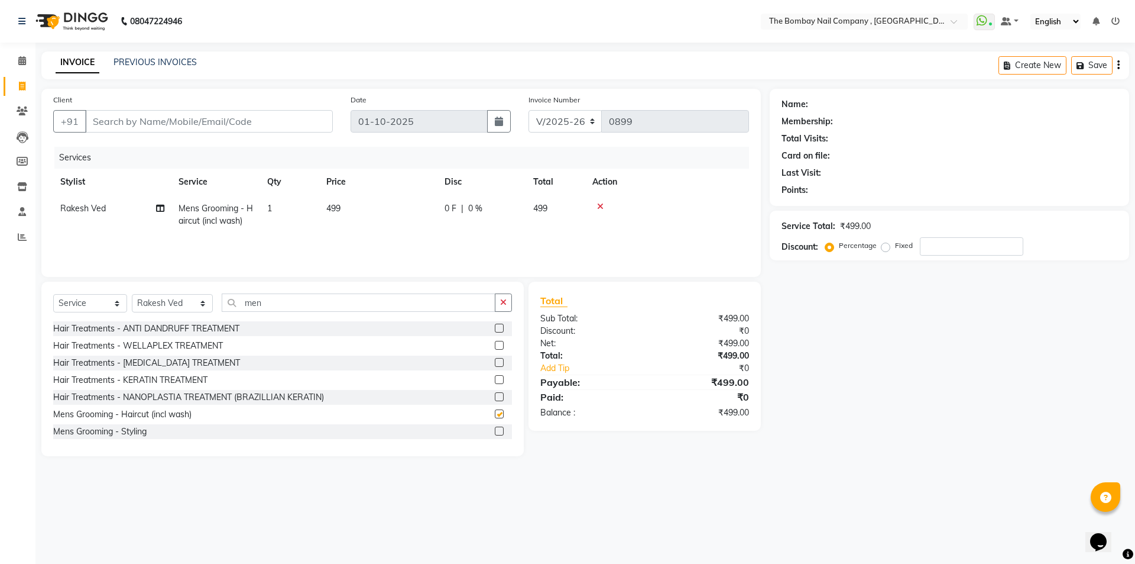
checkbox input "false"
click at [249, 306] on input "men" at bounding box center [359, 302] width 274 height 18
click at [264, 306] on input "men" at bounding box center [359, 302] width 274 height 18
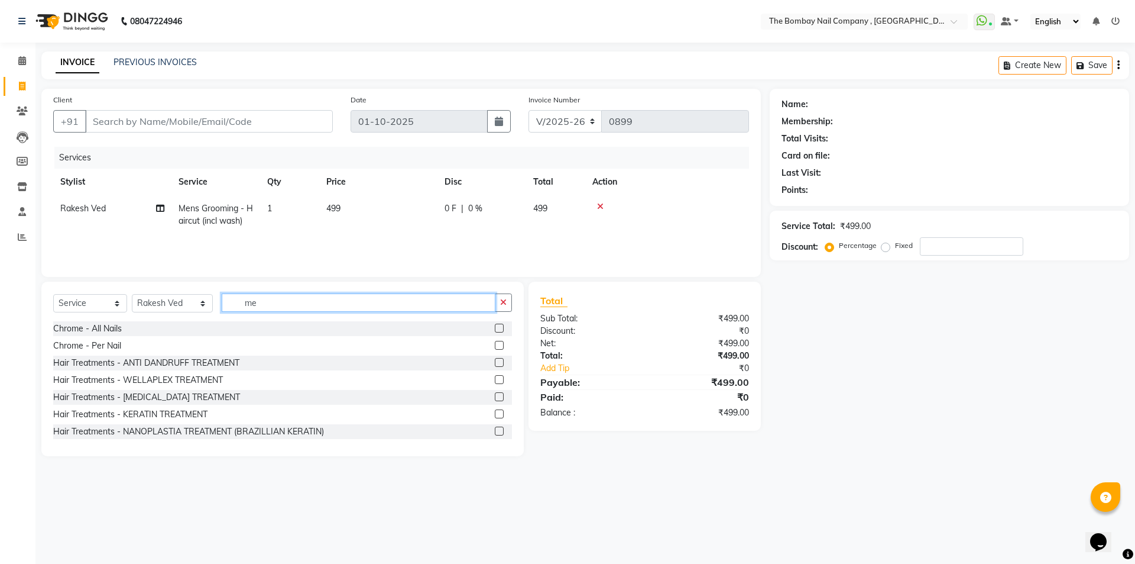
type input "m"
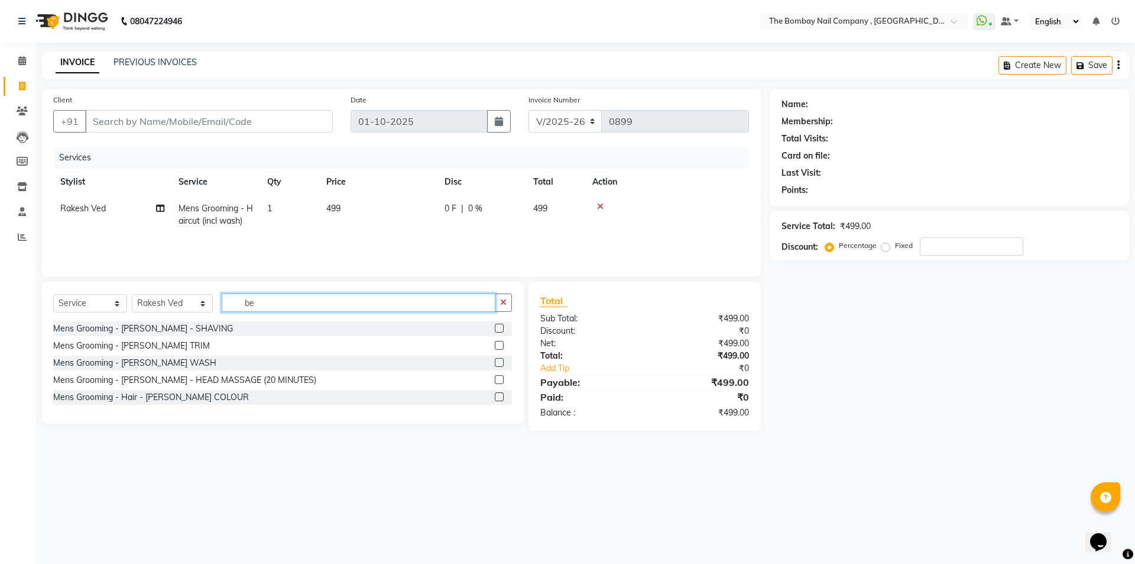
type input "be"
click at [497, 346] on label at bounding box center [499, 345] width 9 height 9
click at [497, 346] on input "checkbox" at bounding box center [499, 346] width 8 height 8
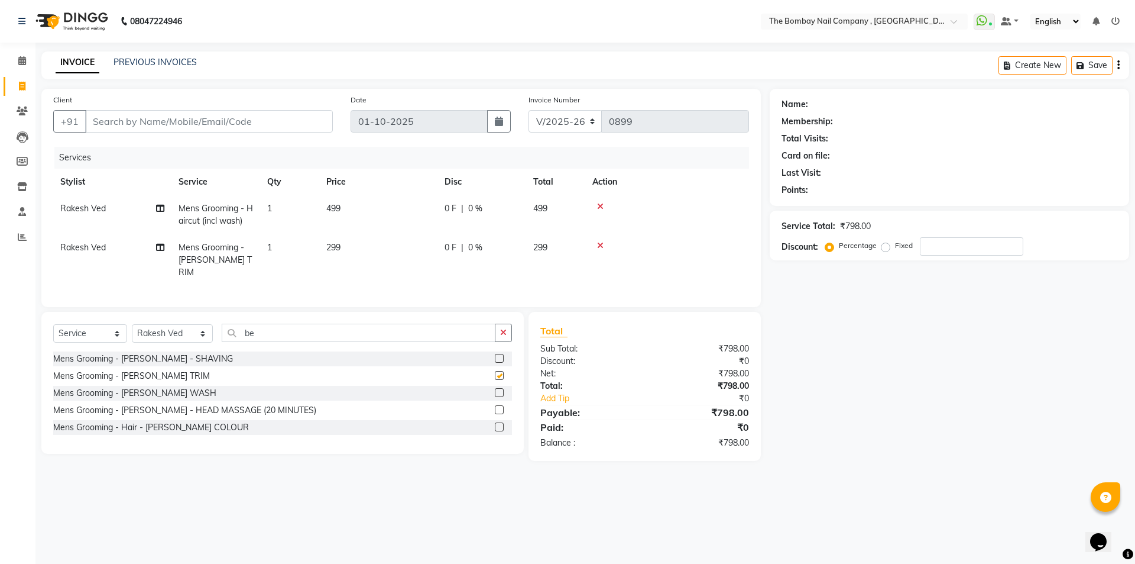
checkbox input "false"
click at [148, 122] on input "Client" at bounding box center [209, 121] width 248 height 22
type input "9"
type input "0"
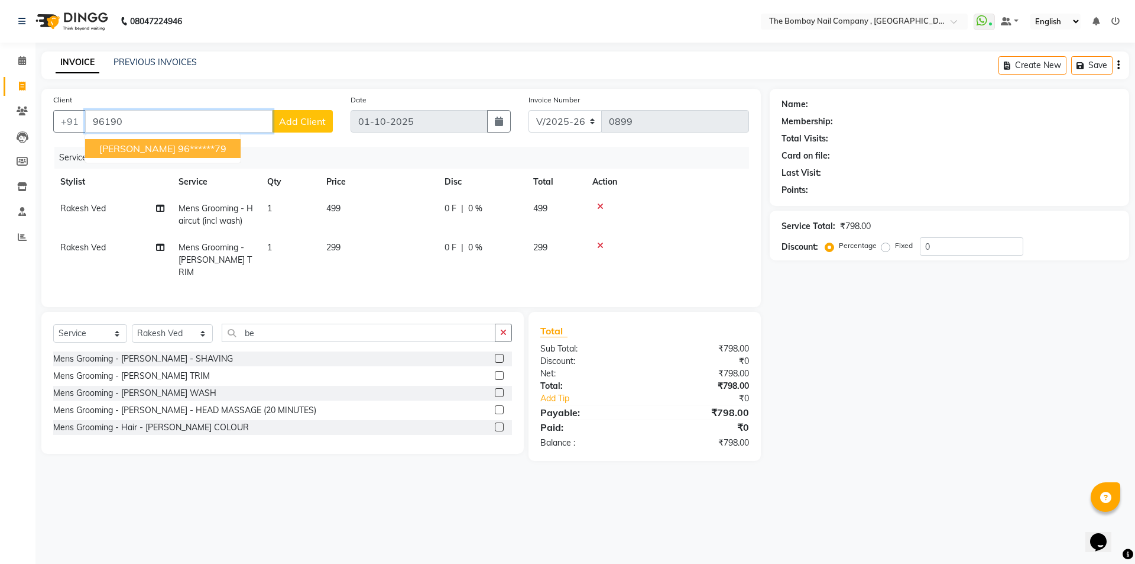
click at [124, 149] on span "[PERSON_NAME]" at bounding box center [137, 149] width 76 height 12
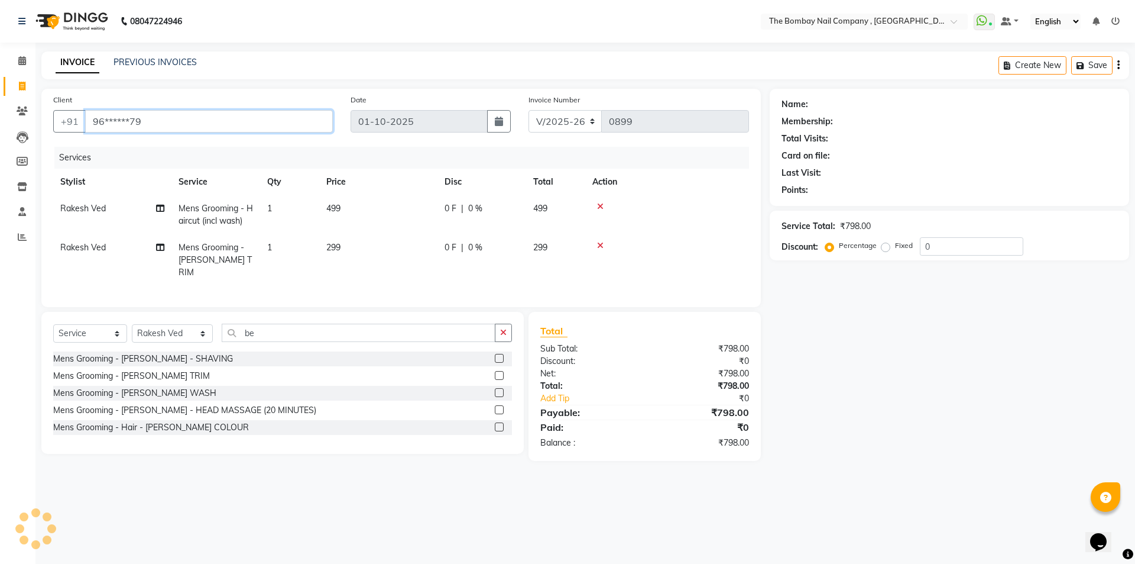
type input "96******79"
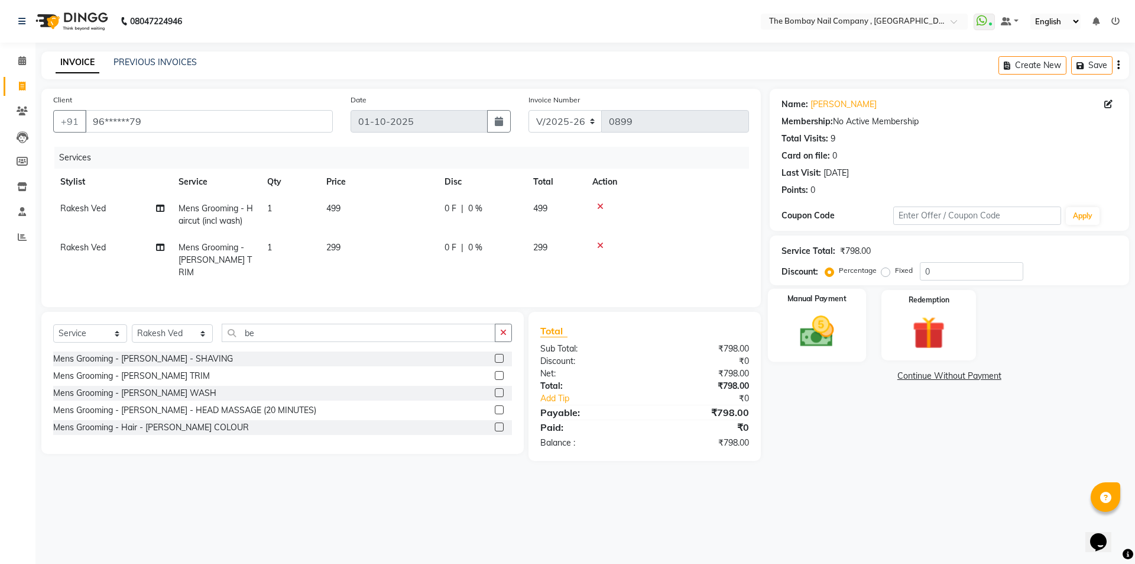
click at [839, 334] on img at bounding box center [816, 331] width 55 height 39
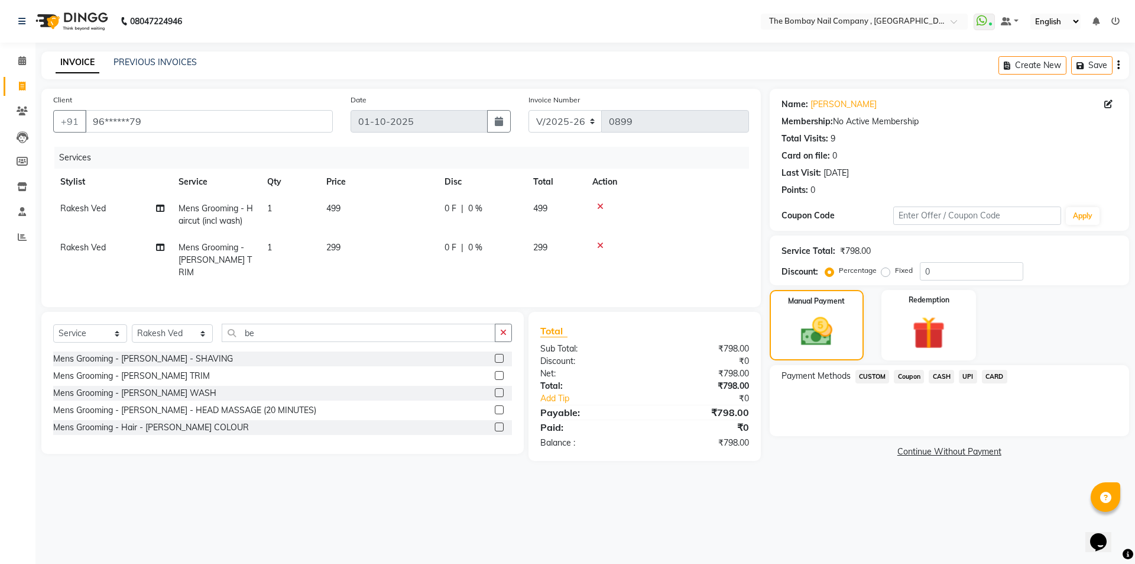
click at [964, 377] on span "UPI" at bounding box center [968, 377] width 18 height 14
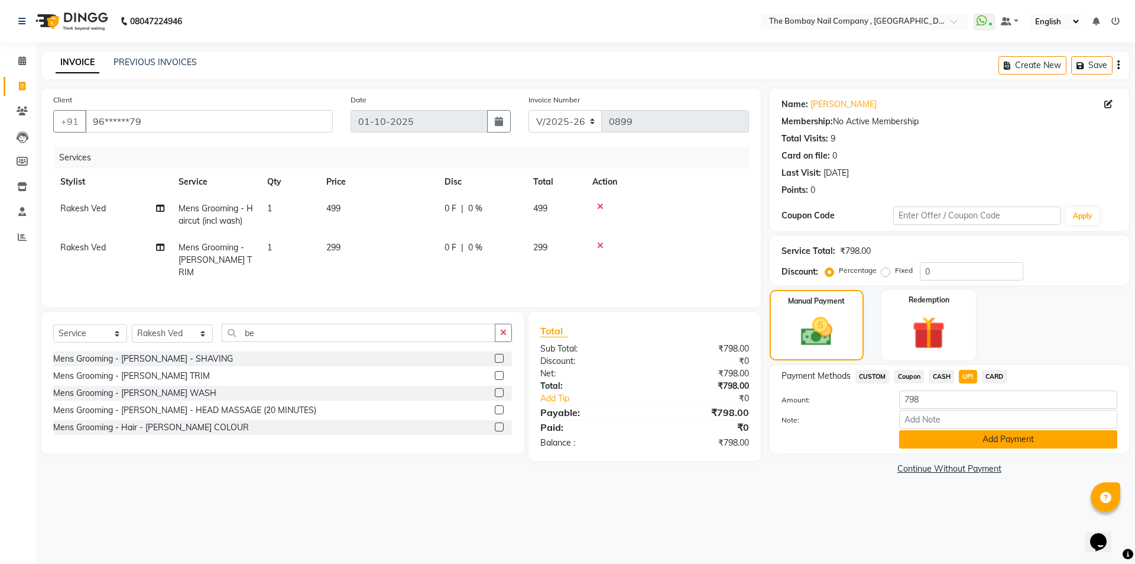
click at [963, 438] on button "Add Payment" at bounding box center [1008, 439] width 218 height 18
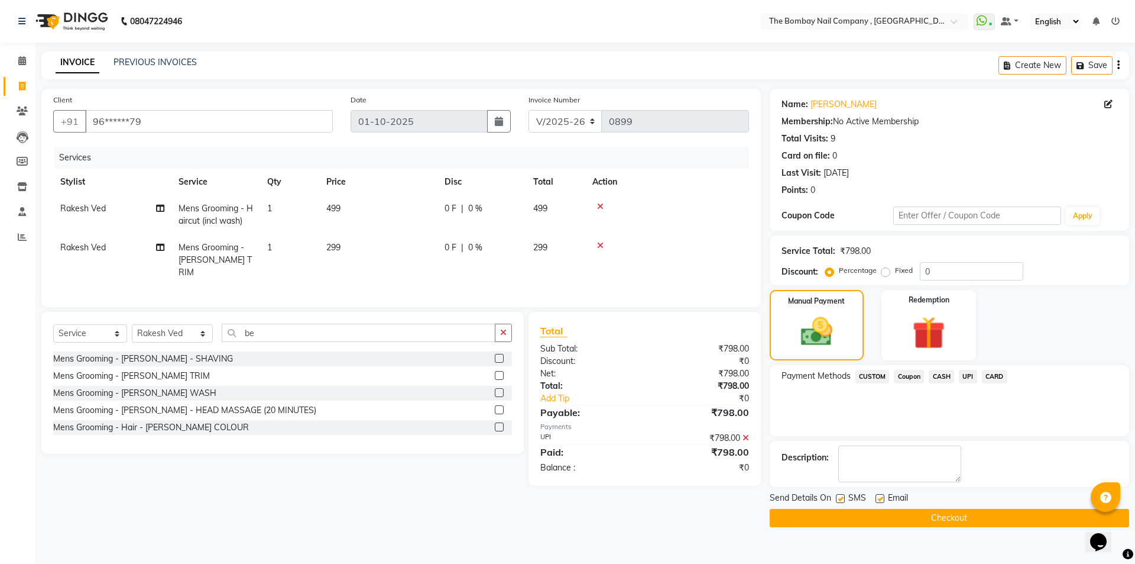
click at [937, 518] on button "Checkout" at bounding box center [950, 518] width 360 height 18
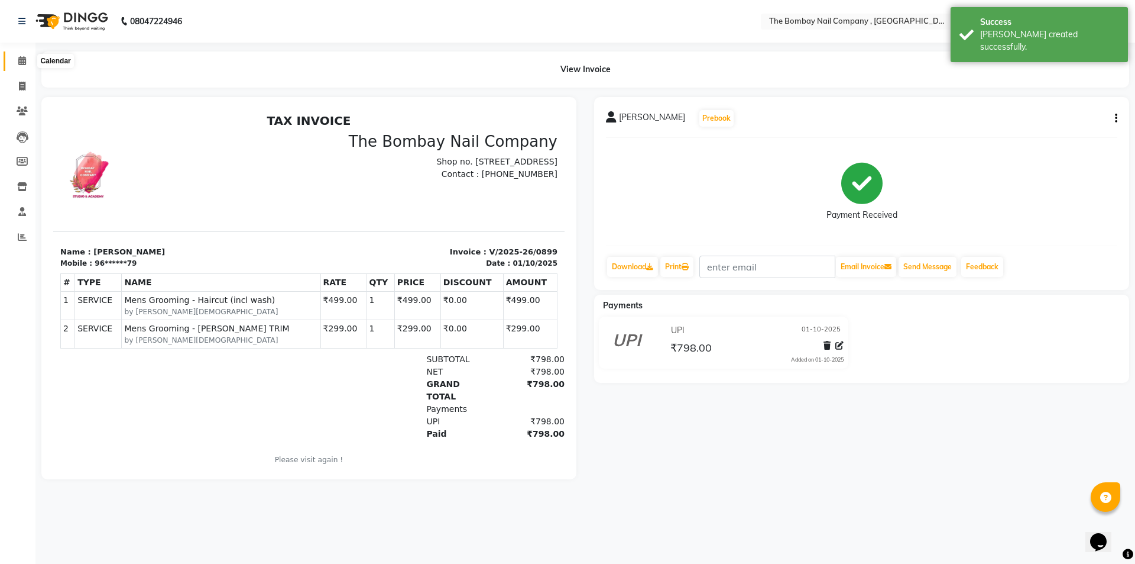
click at [17, 59] on span at bounding box center [22, 61] width 21 height 14
